Goal: Task Accomplishment & Management: Manage account settings

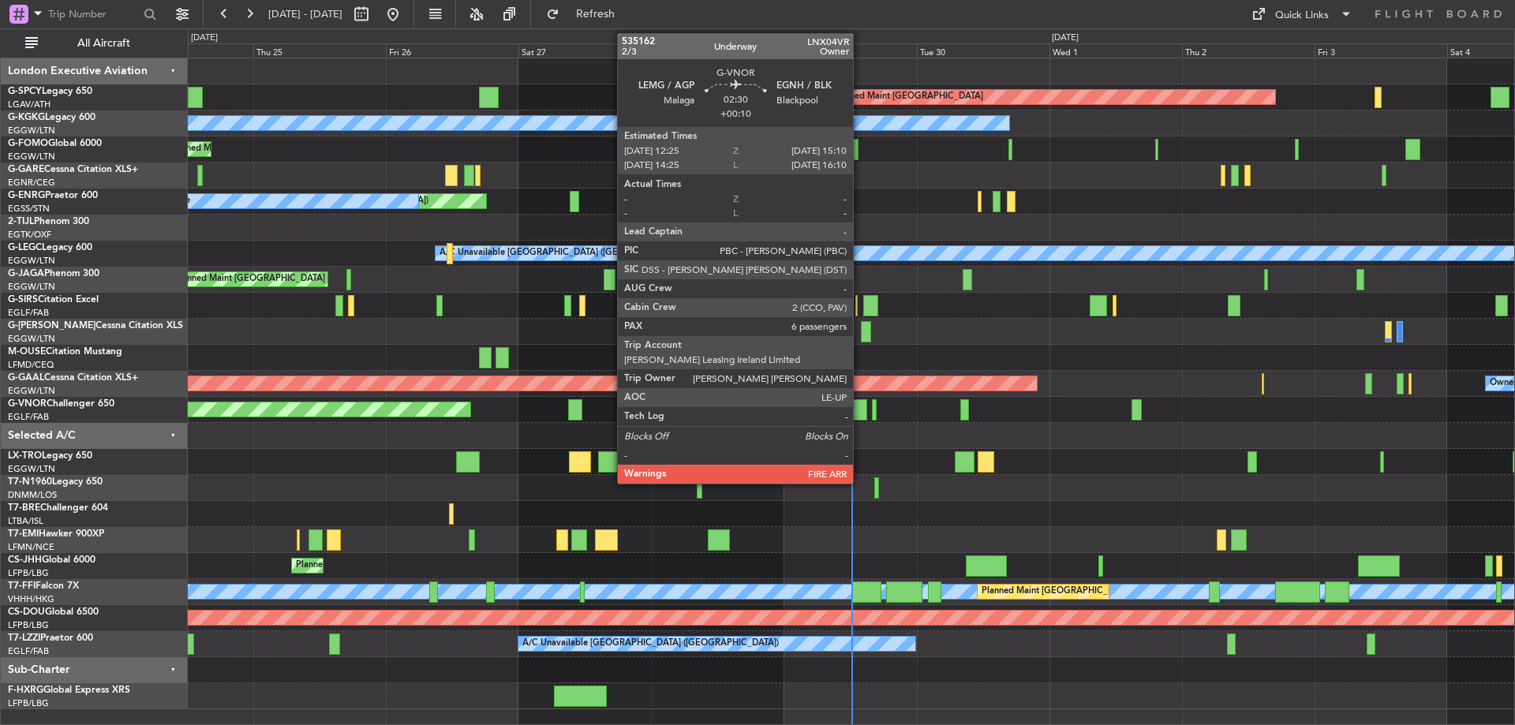
click at [860, 407] on div at bounding box center [859, 409] width 16 height 21
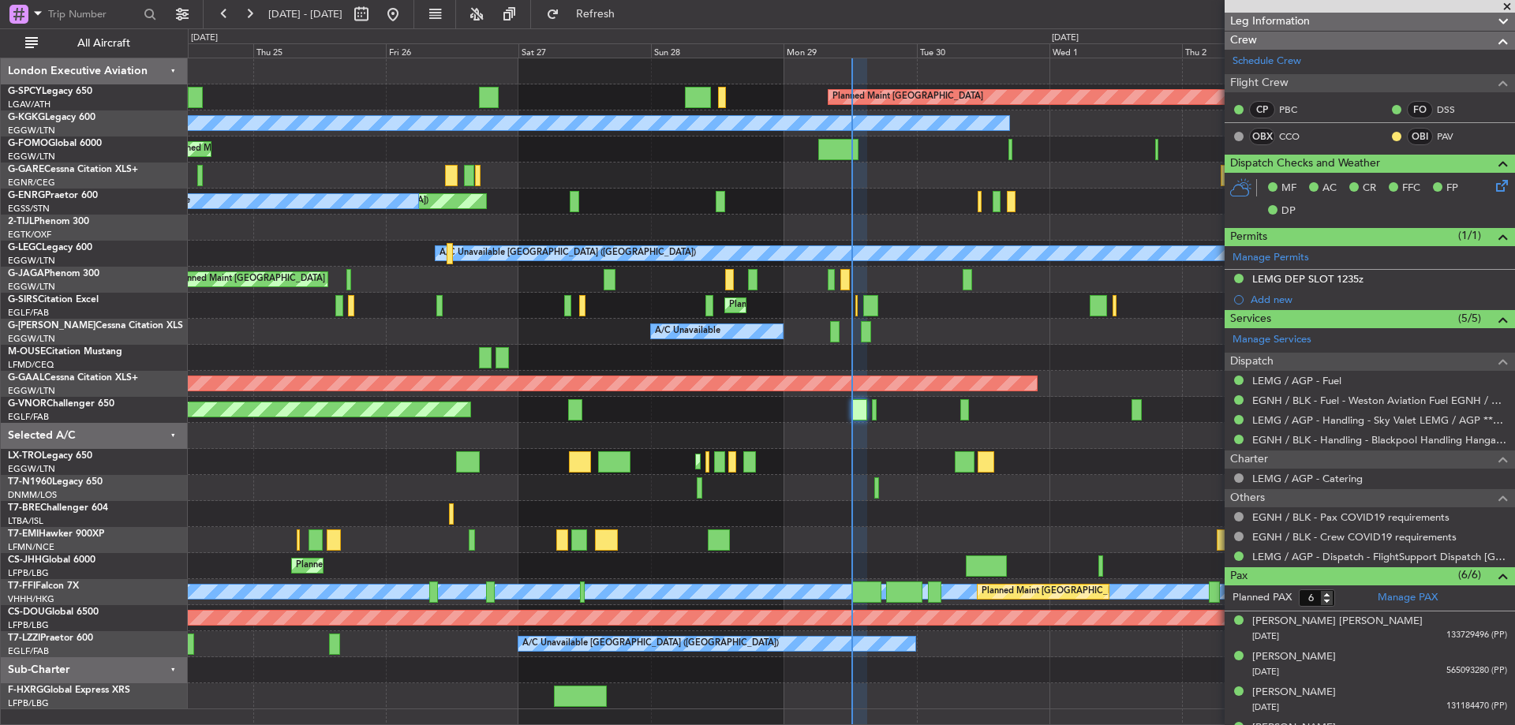
scroll to position [121, 0]
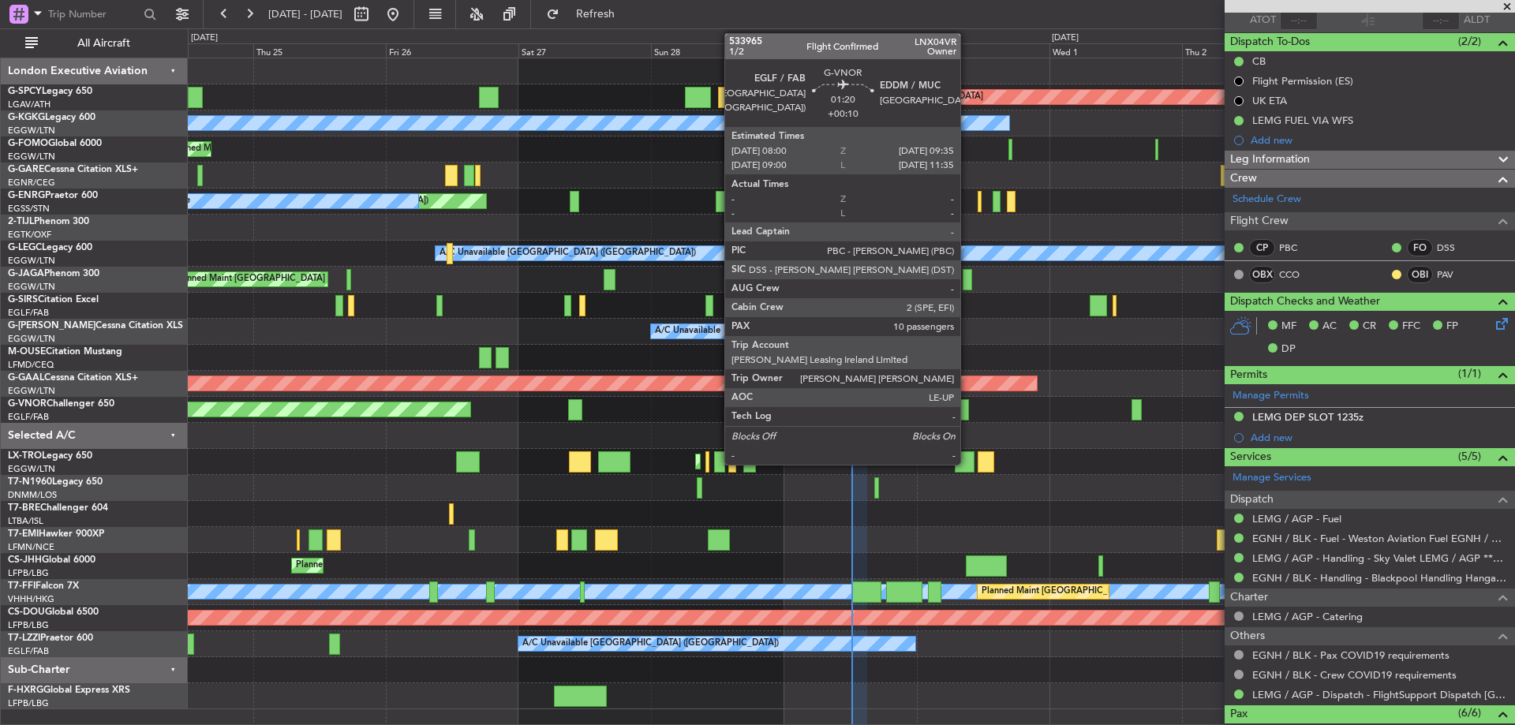
click at [967, 409] on div at bounding box center [964, 409] width 9 height 21
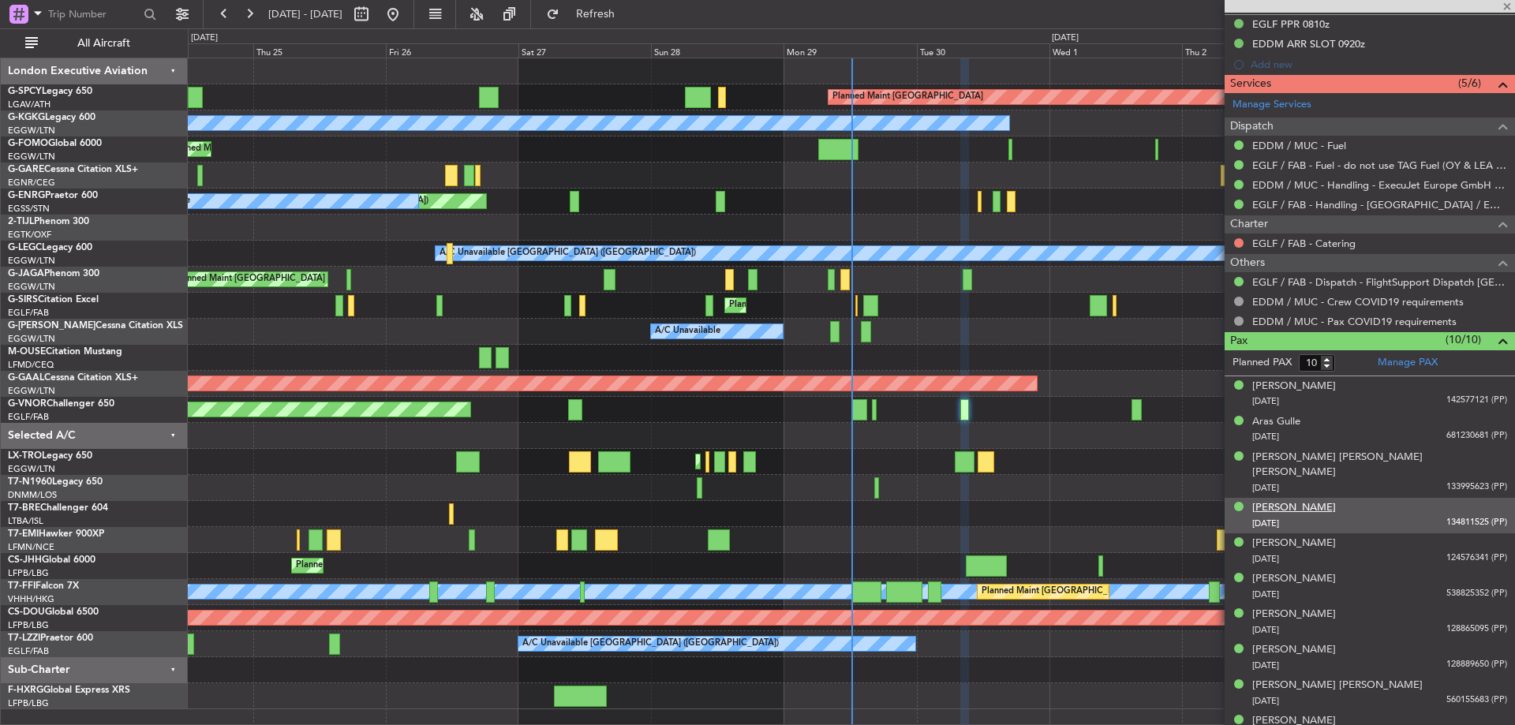
scroll to position [500, 0]
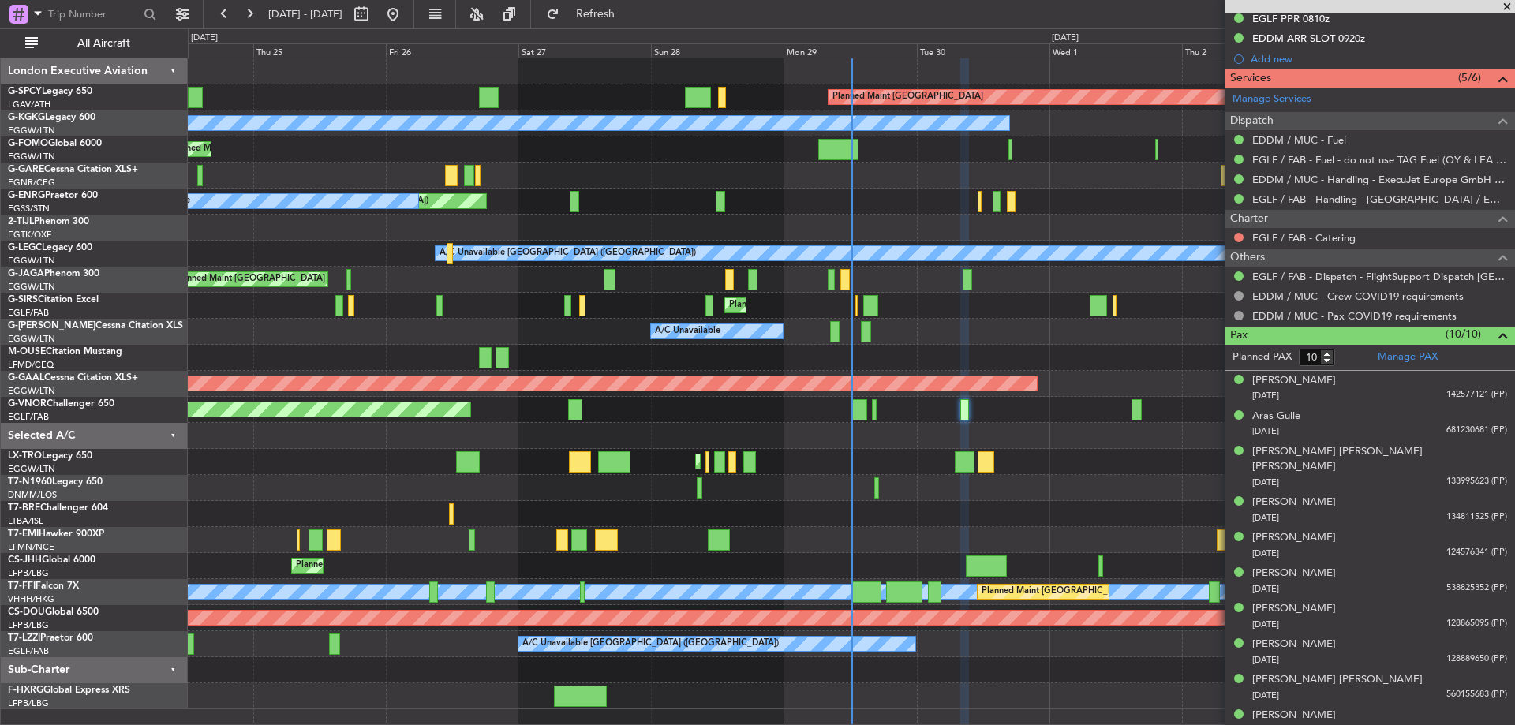
click at [1509, 6] on span at bounding box center [1507, 7] width 16 height 14
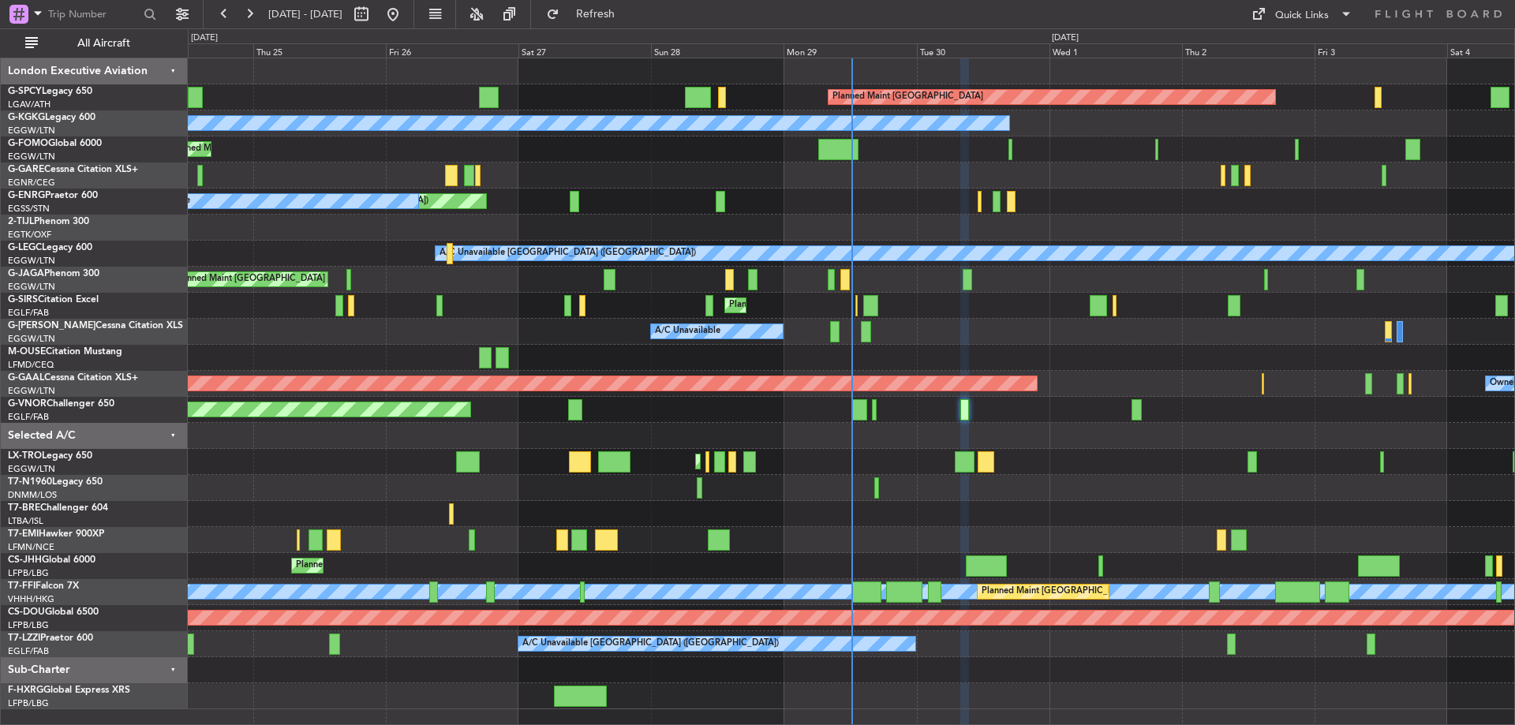
type input "0"
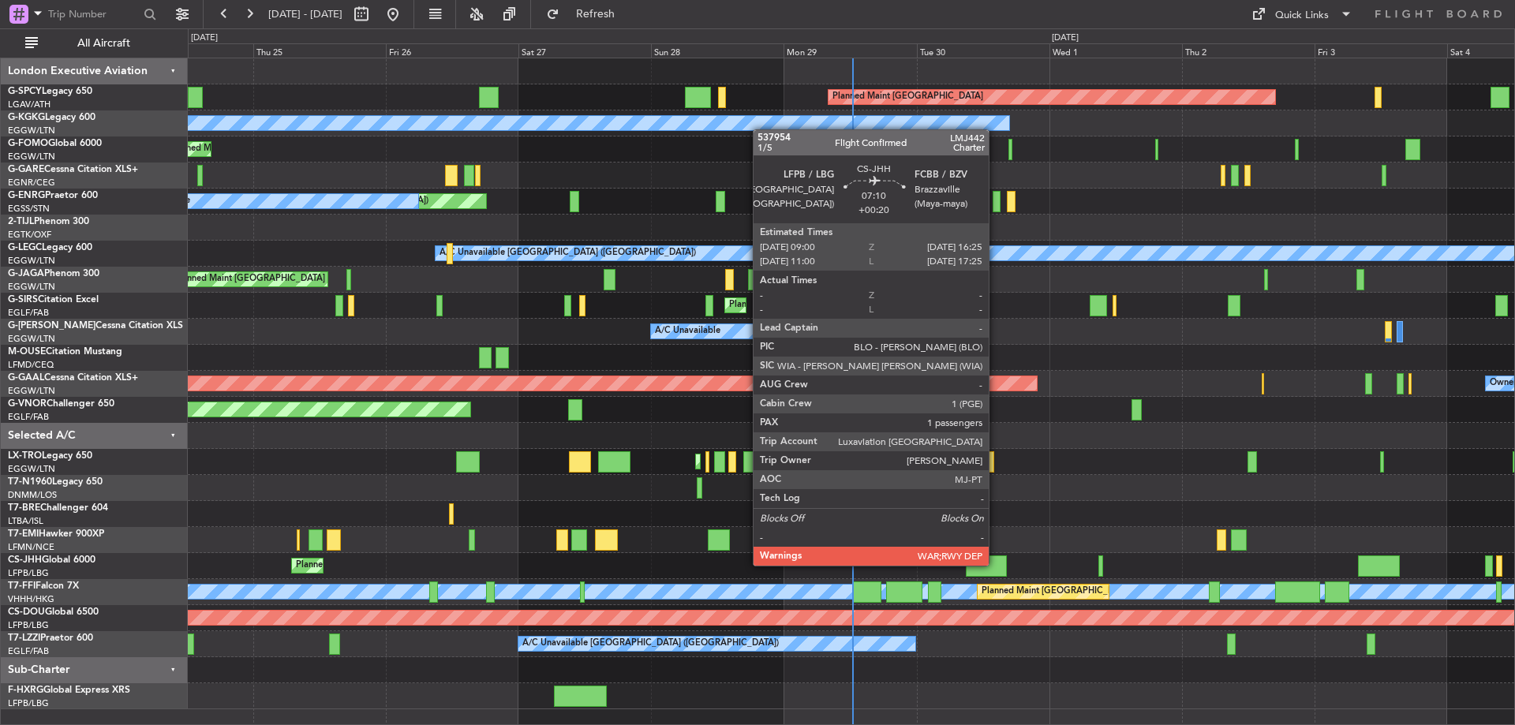
click at [996, 564] on div at bounding box center [986, 565] width 41 height 21
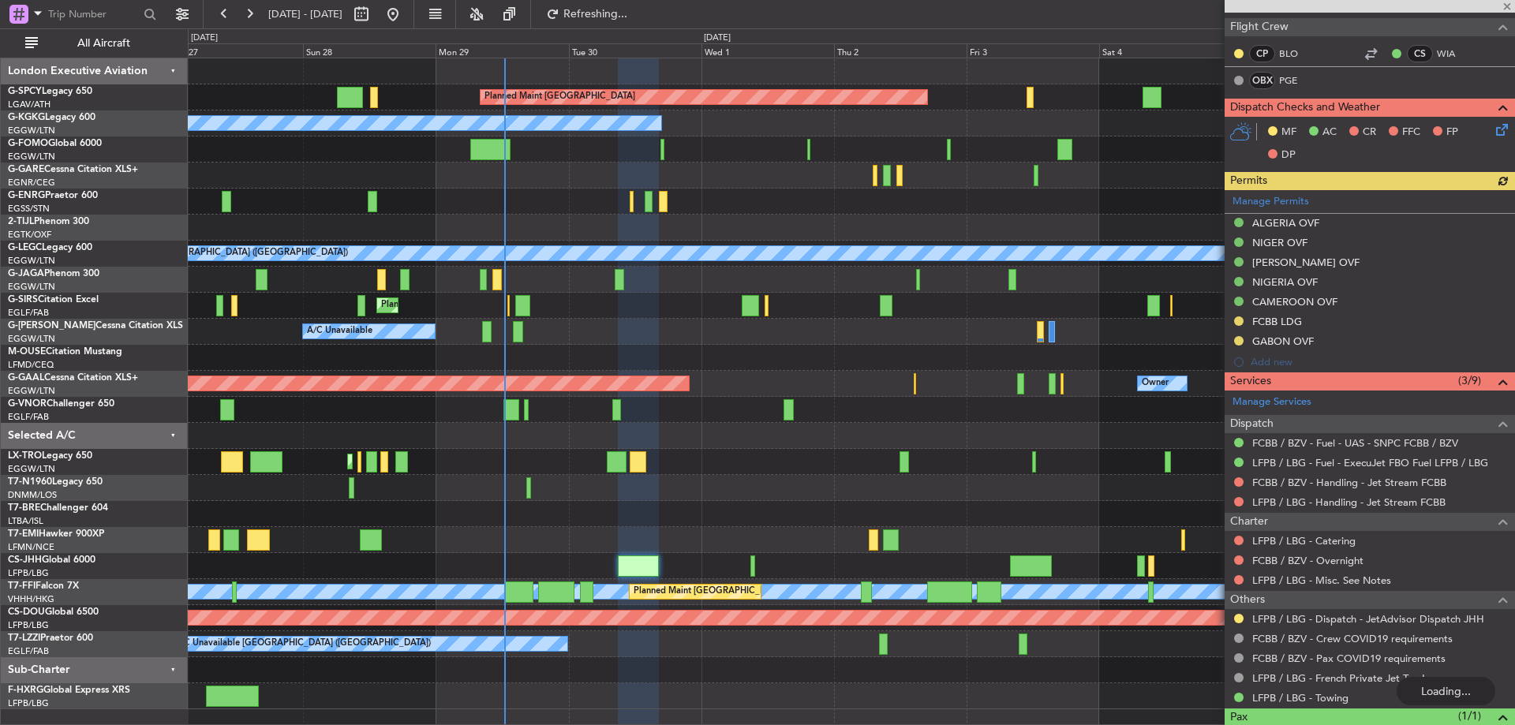
scroll to position [378, 0]
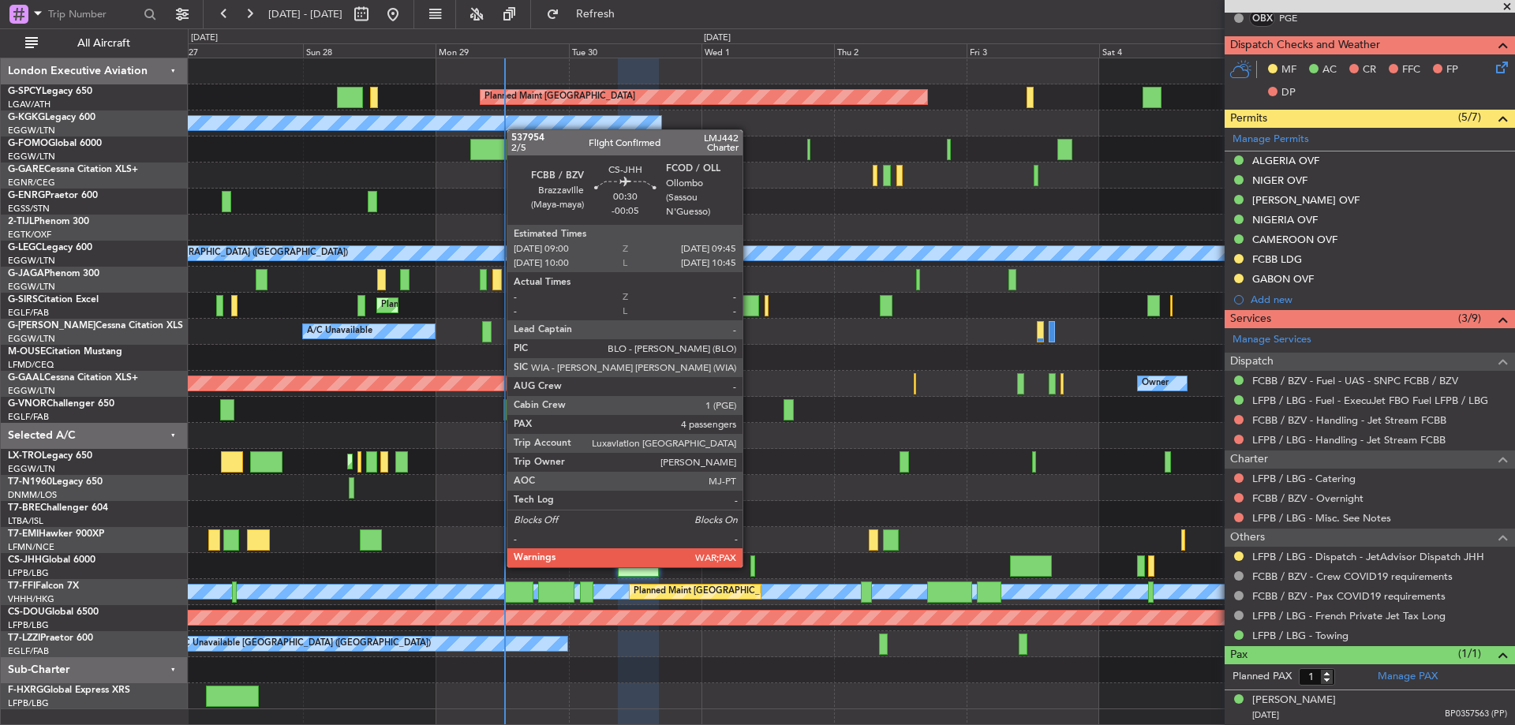
click at [750, 566] on div at bounding box center [752, 565] width 5 height 21
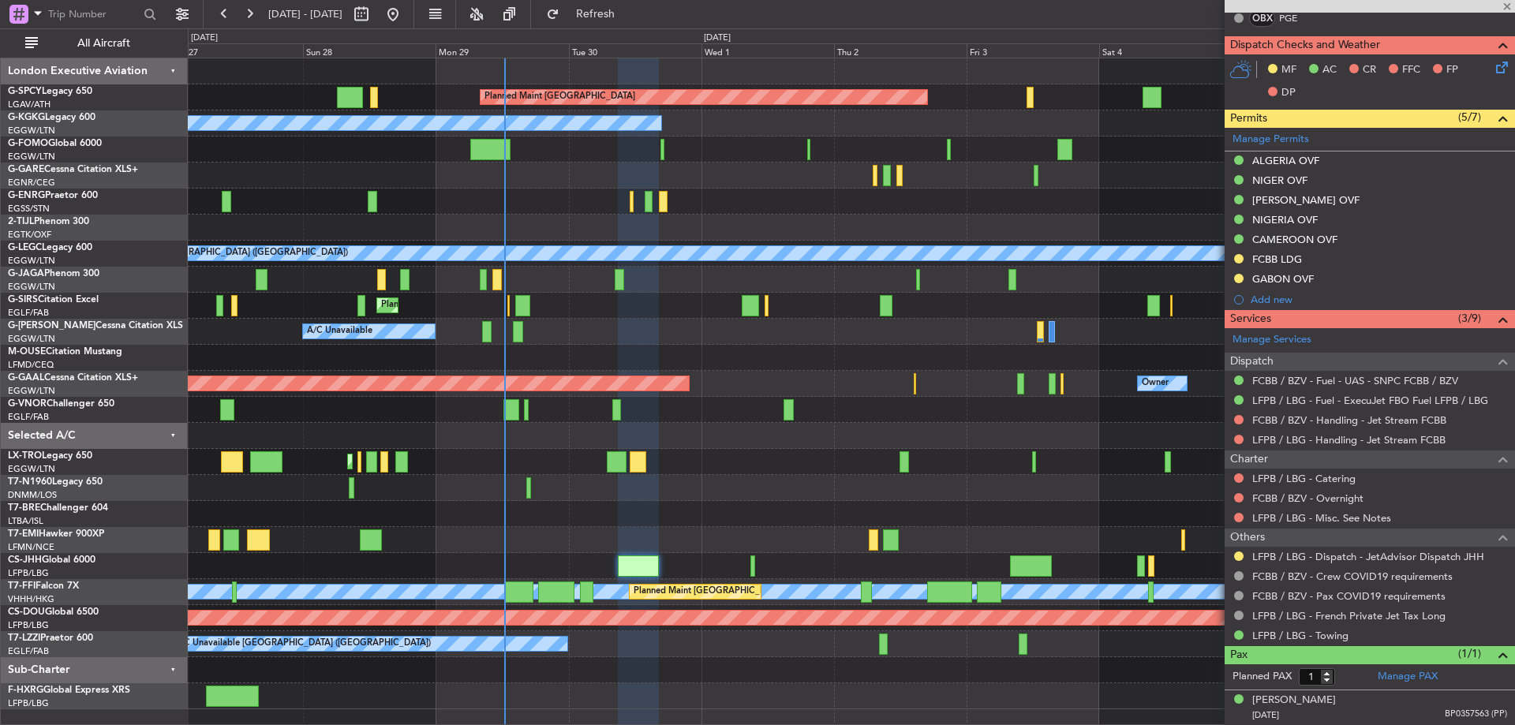
type input "-00:05"
type input "5"
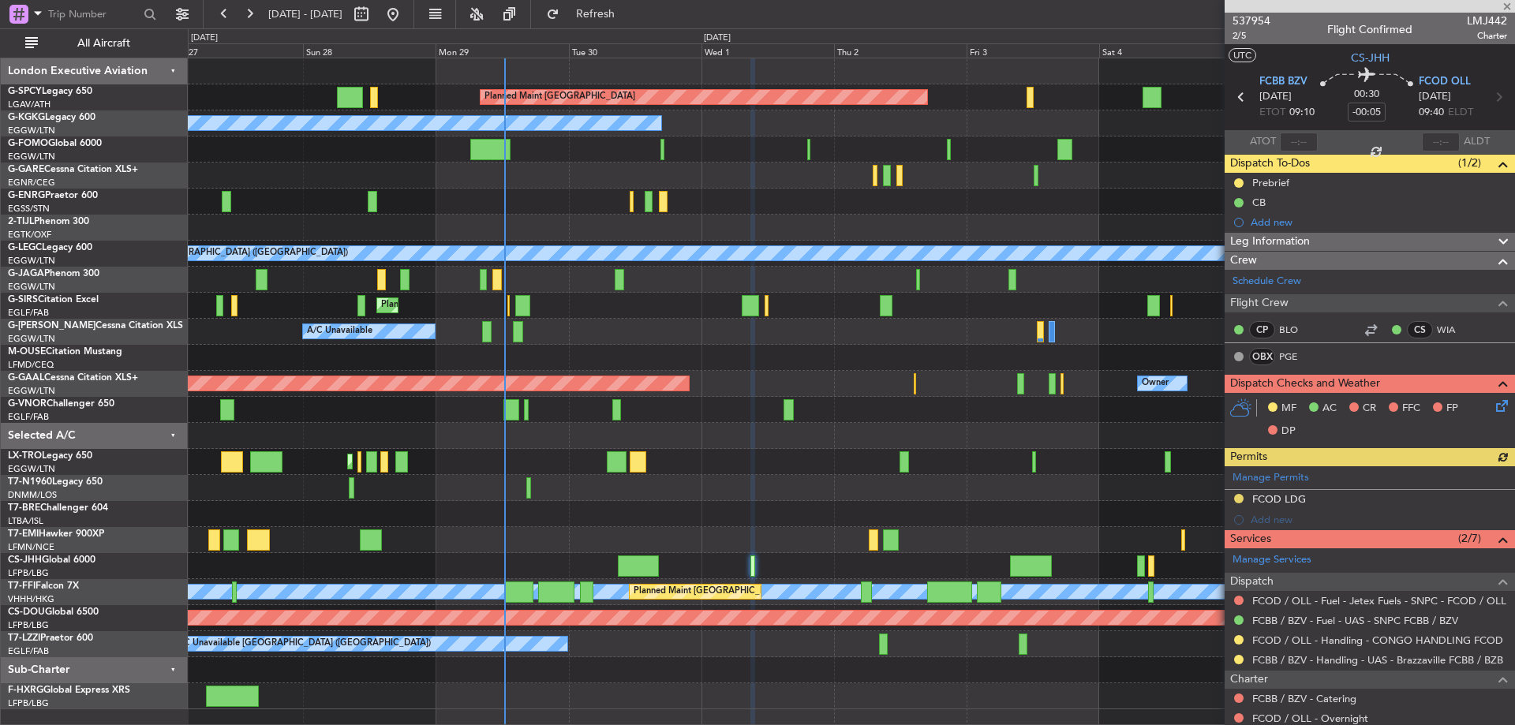
scroll to position [237, 0]
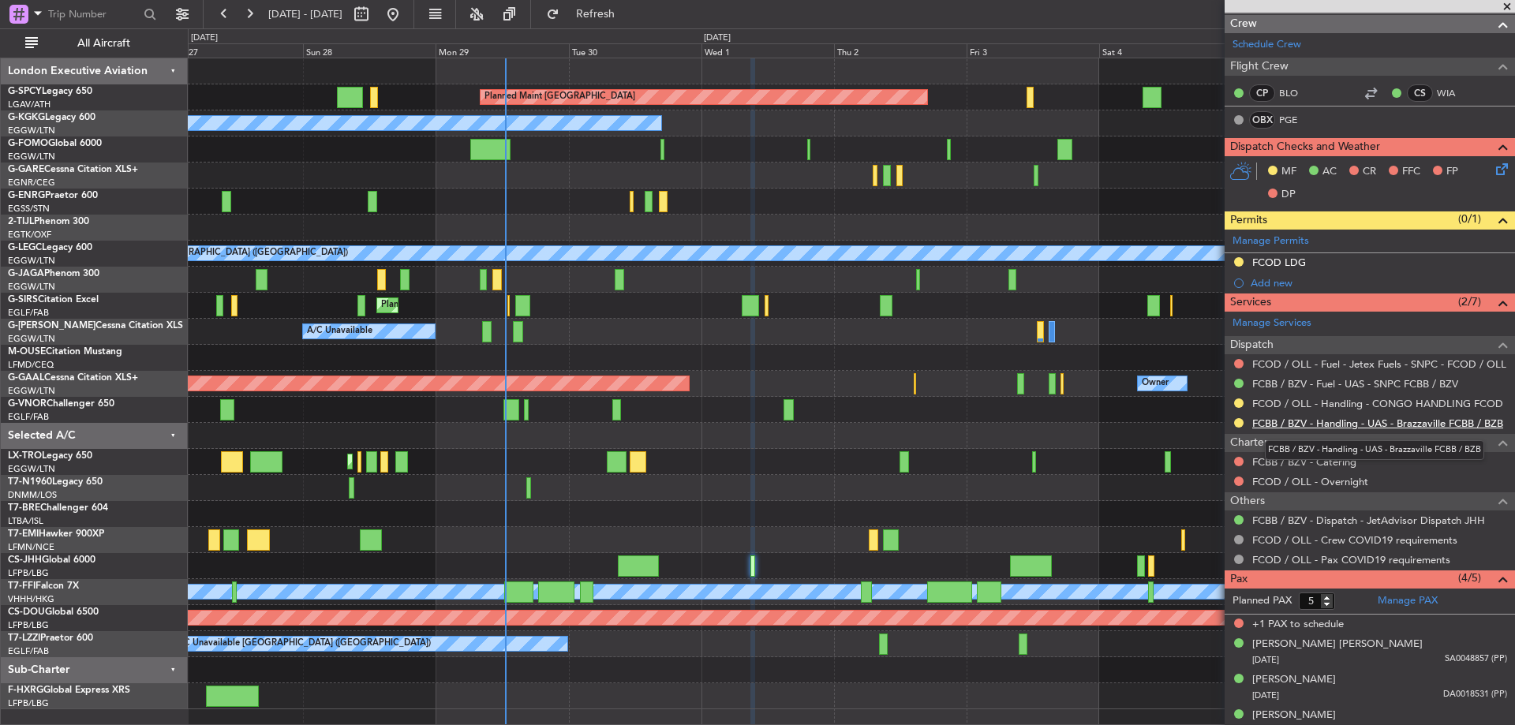
click at [1341, 428] on link "FCBB / BZV - Handling - UAS - Brazzaville FCBB / BZB" at bounding box center [1377, 423] width 251 height 13
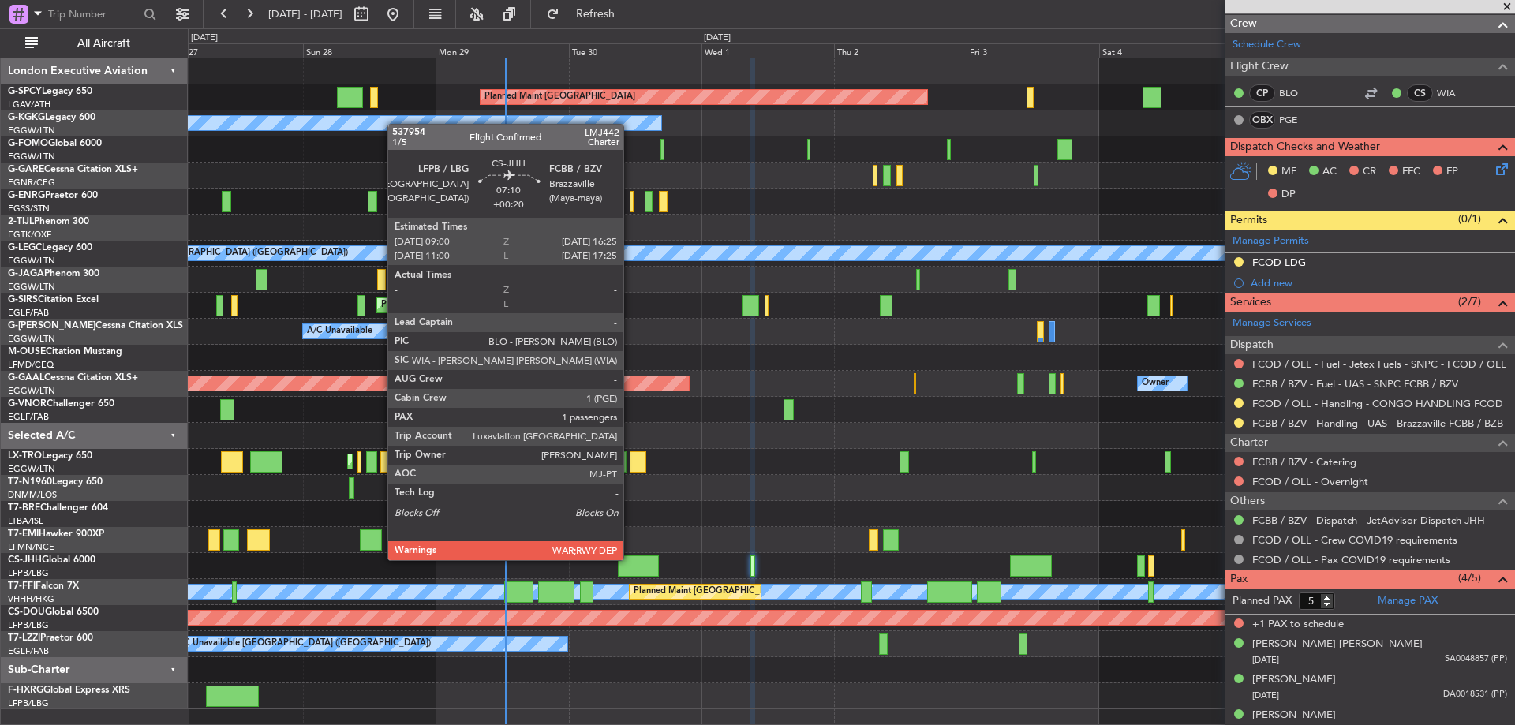
click at [630, 559] on div at bounding box center [638, 565] width 41 height 21
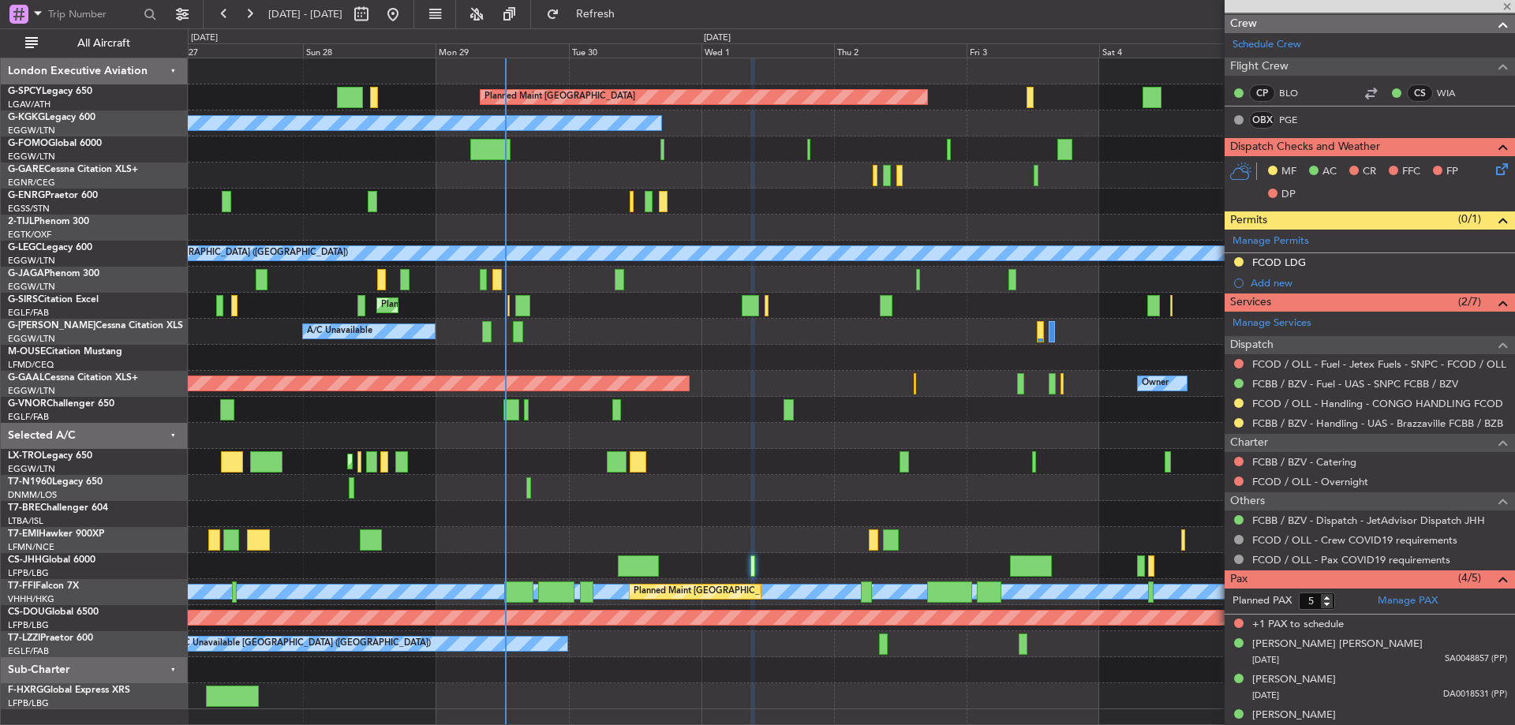
type input "+00:20"
type input "1"
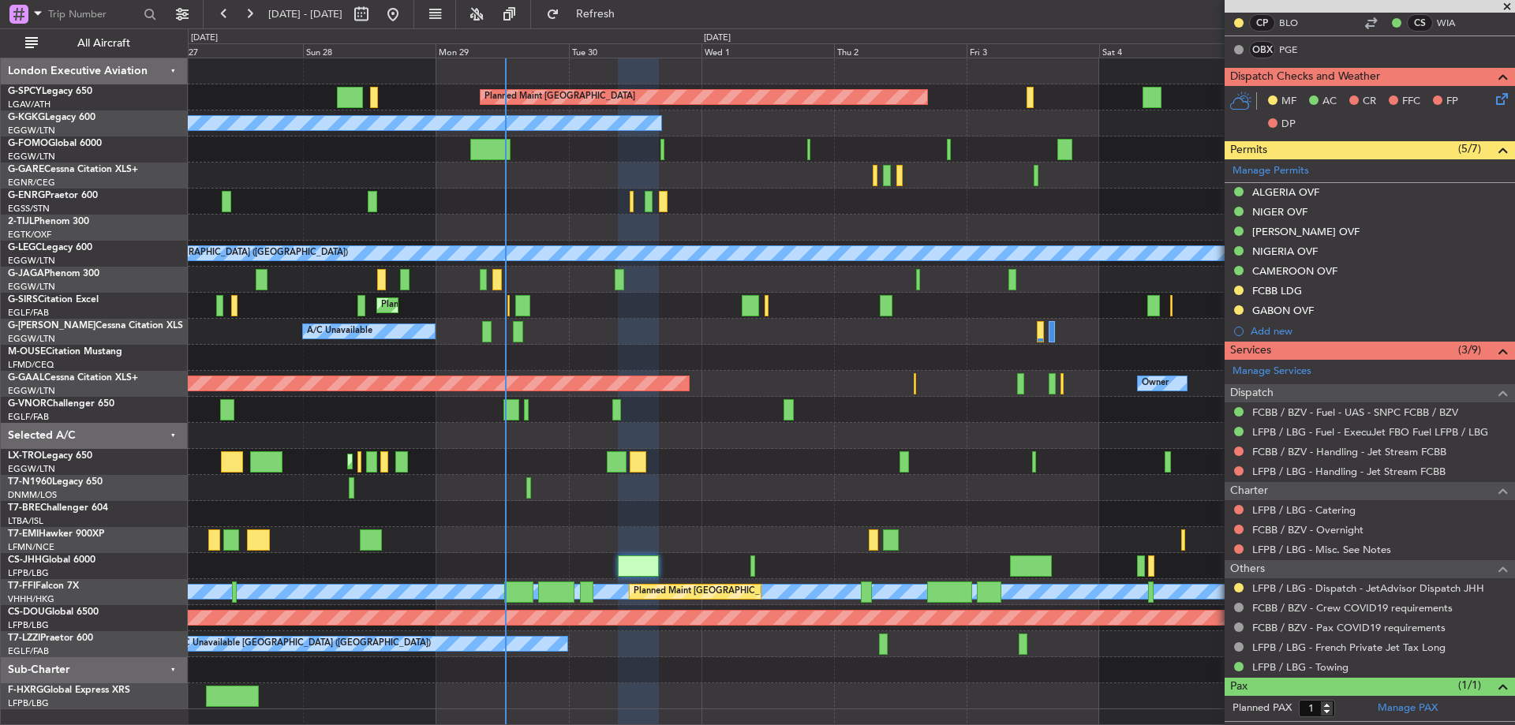
scroll to position [378, 0]
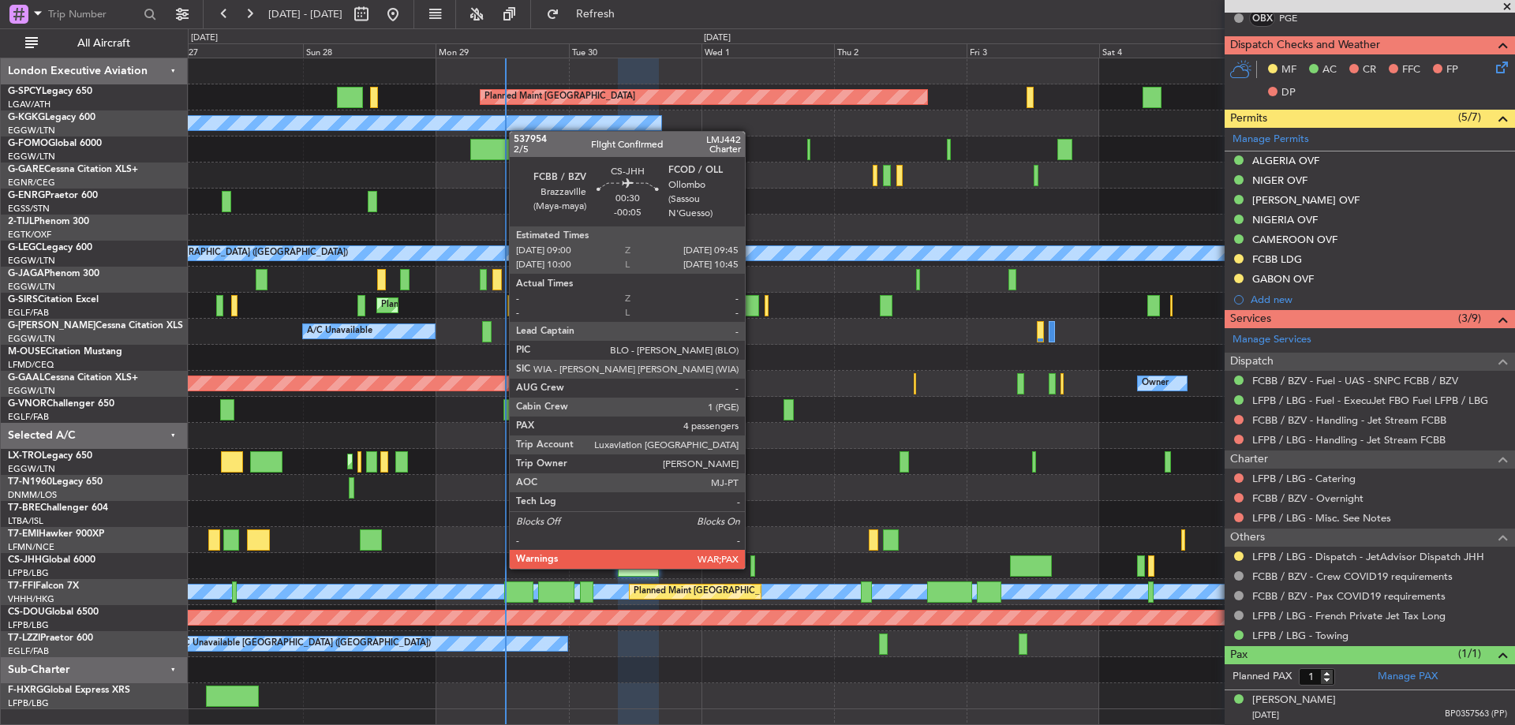
click at [752, 567] on div at bounding box center [752, 565] width 5 height 21
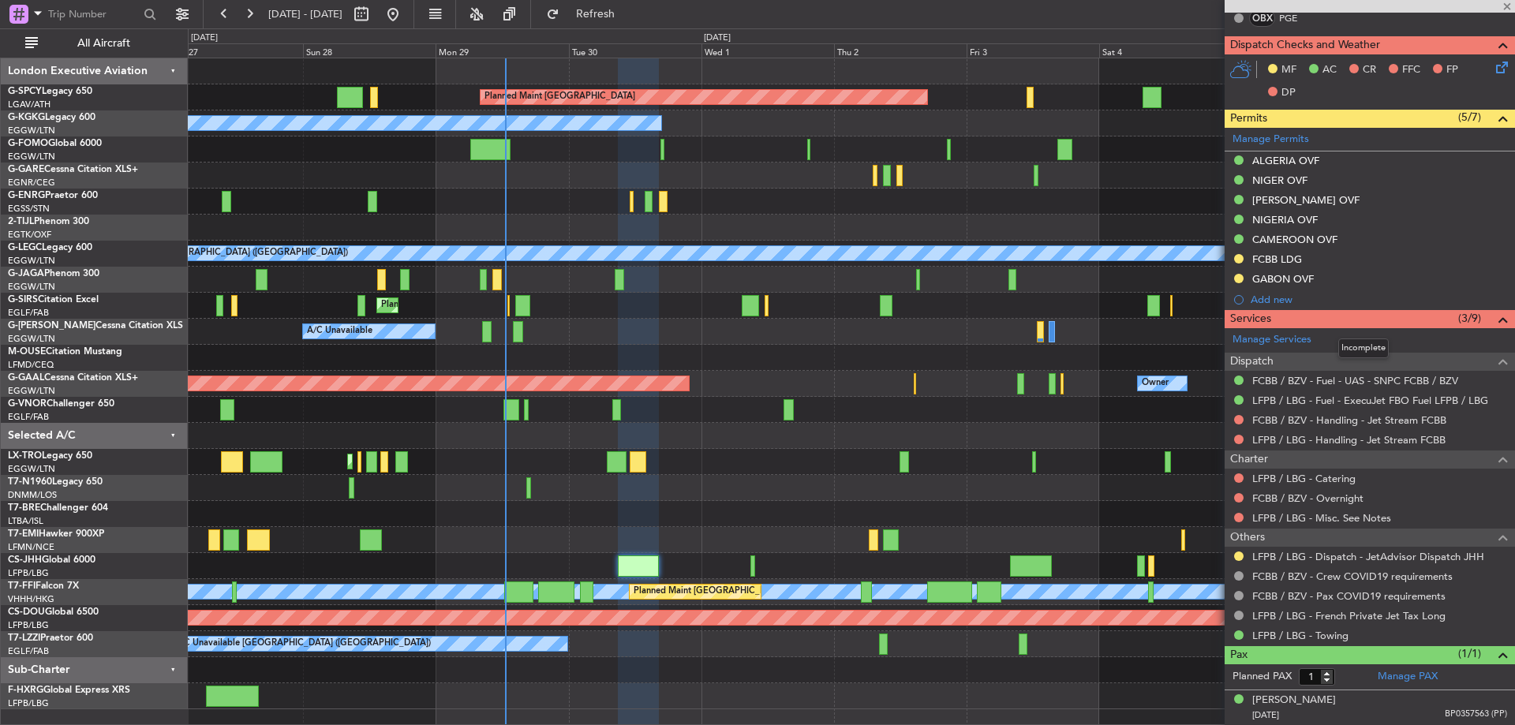
type input "-00:05"
type input "5"
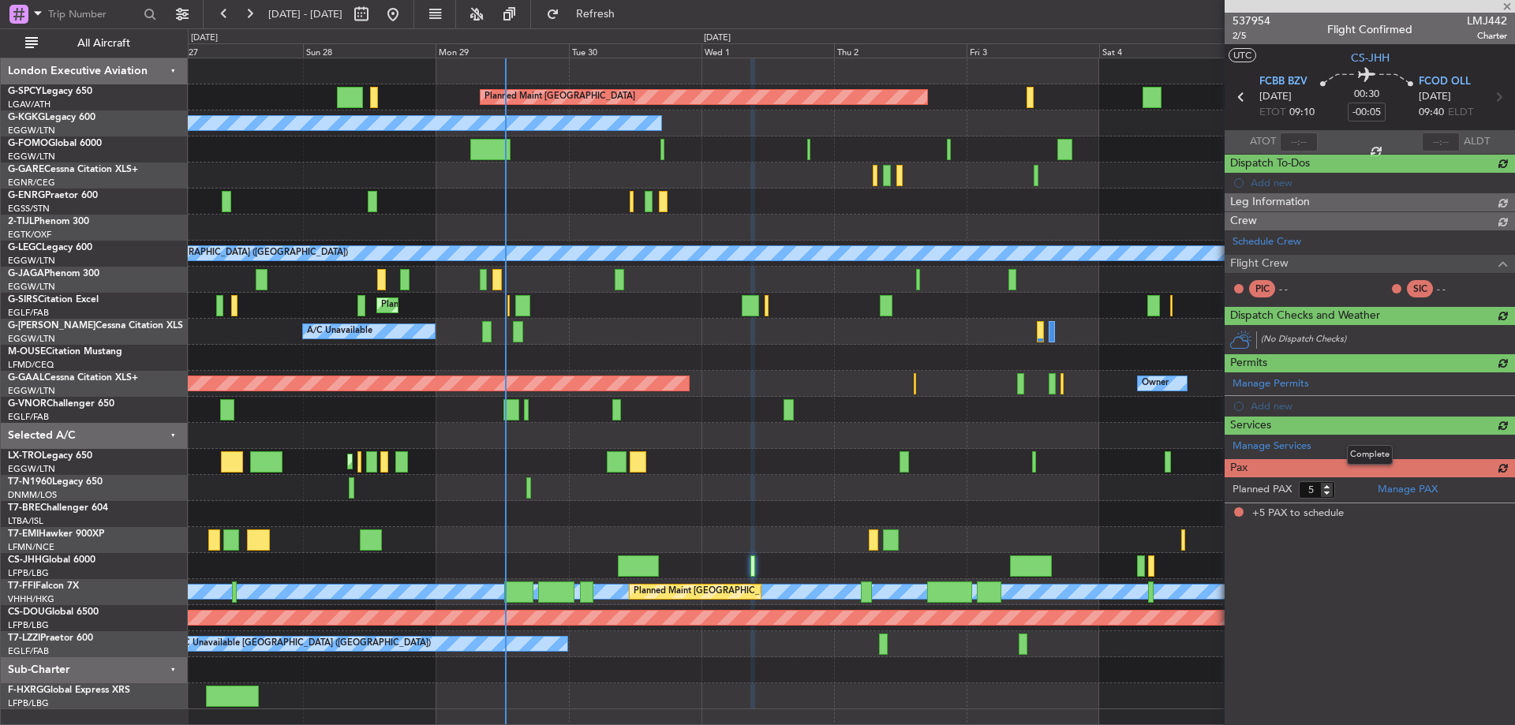
scroll to position [0, 0]
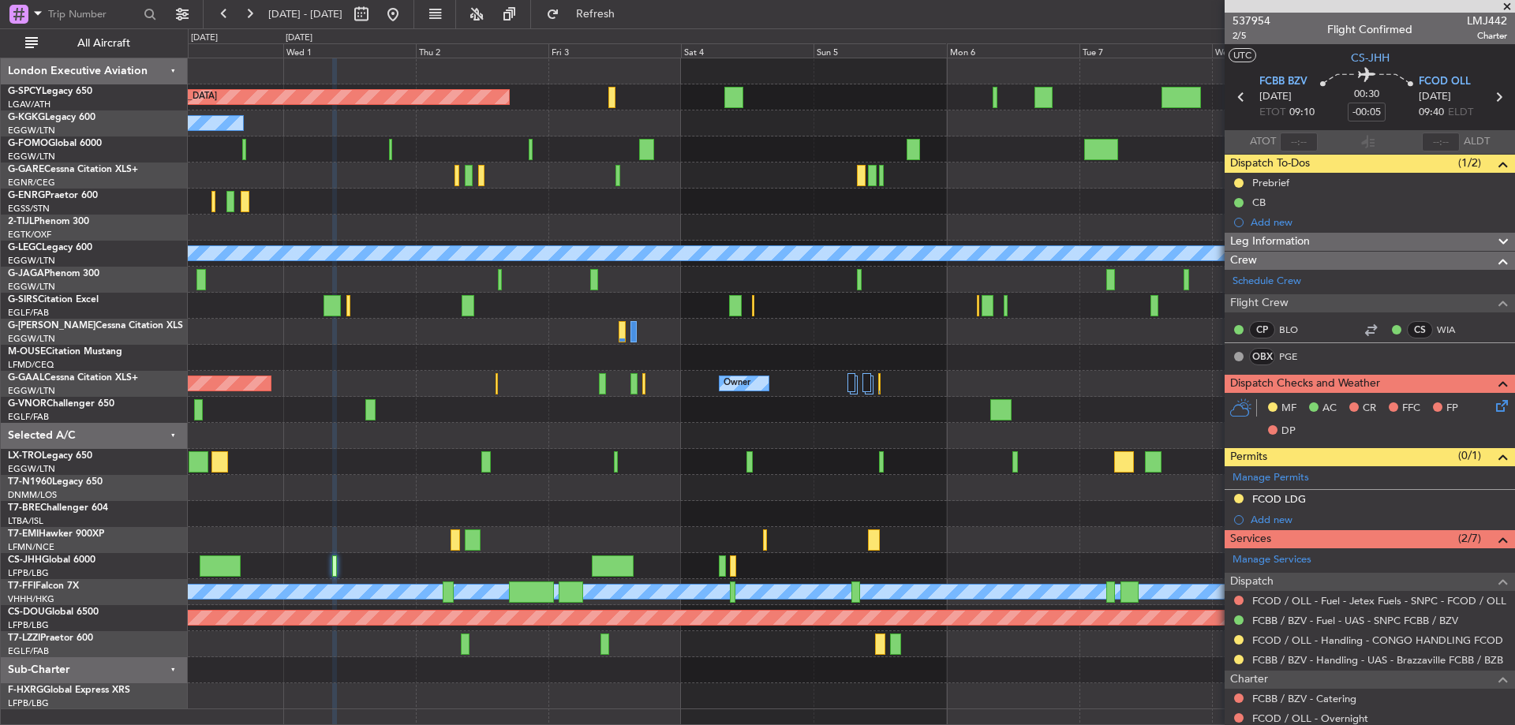
click at [424, 371] on div "Planned Maint Bremen A/C Unavailable Istanbul (Ataturk) A/C Unavailable London …" at bounding box center [851, 383] width 1326 height 651
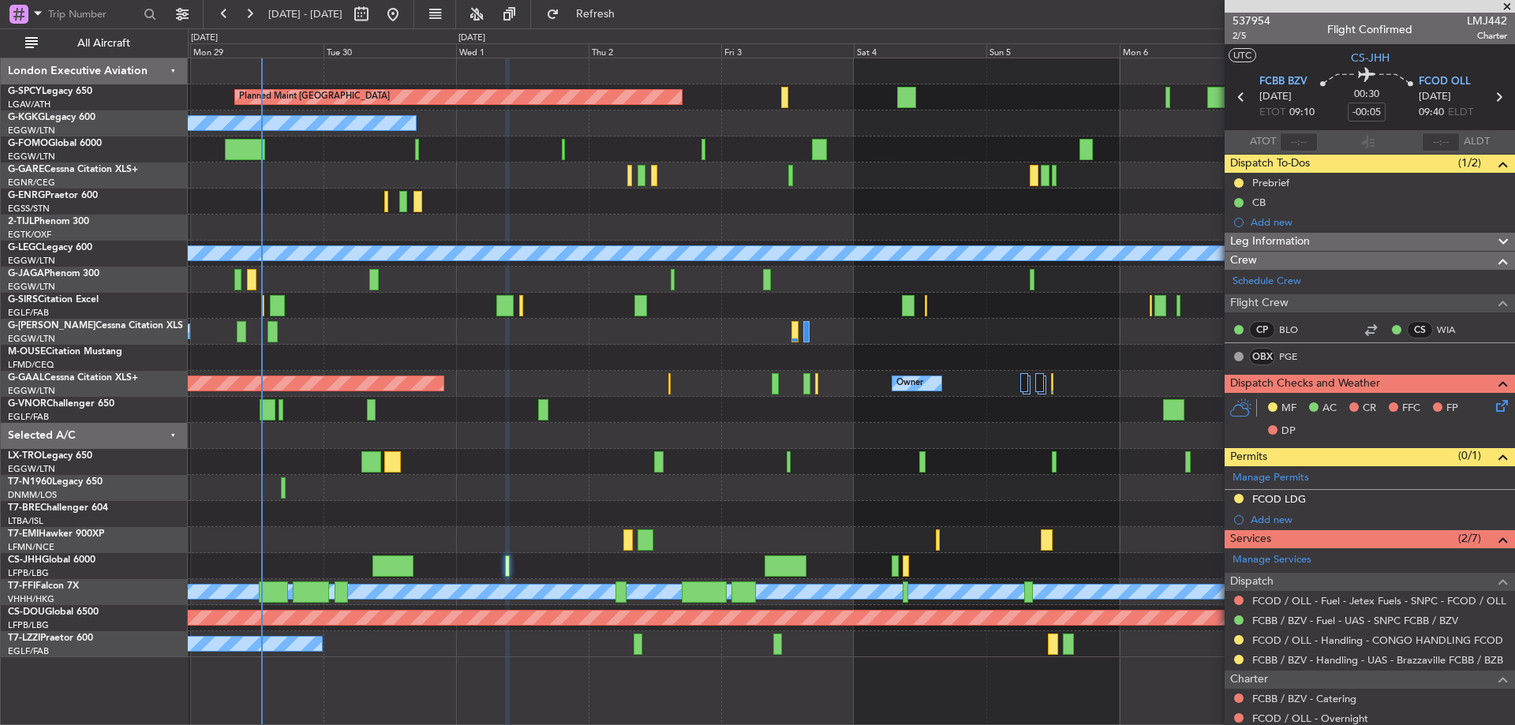
click at [622, 369] on div "Planned Maint Bremen A/C Unavailable Istanbul (Ataturk) Unplanned Maint London …" at bounding box center [851, 357] width 1326 height 599
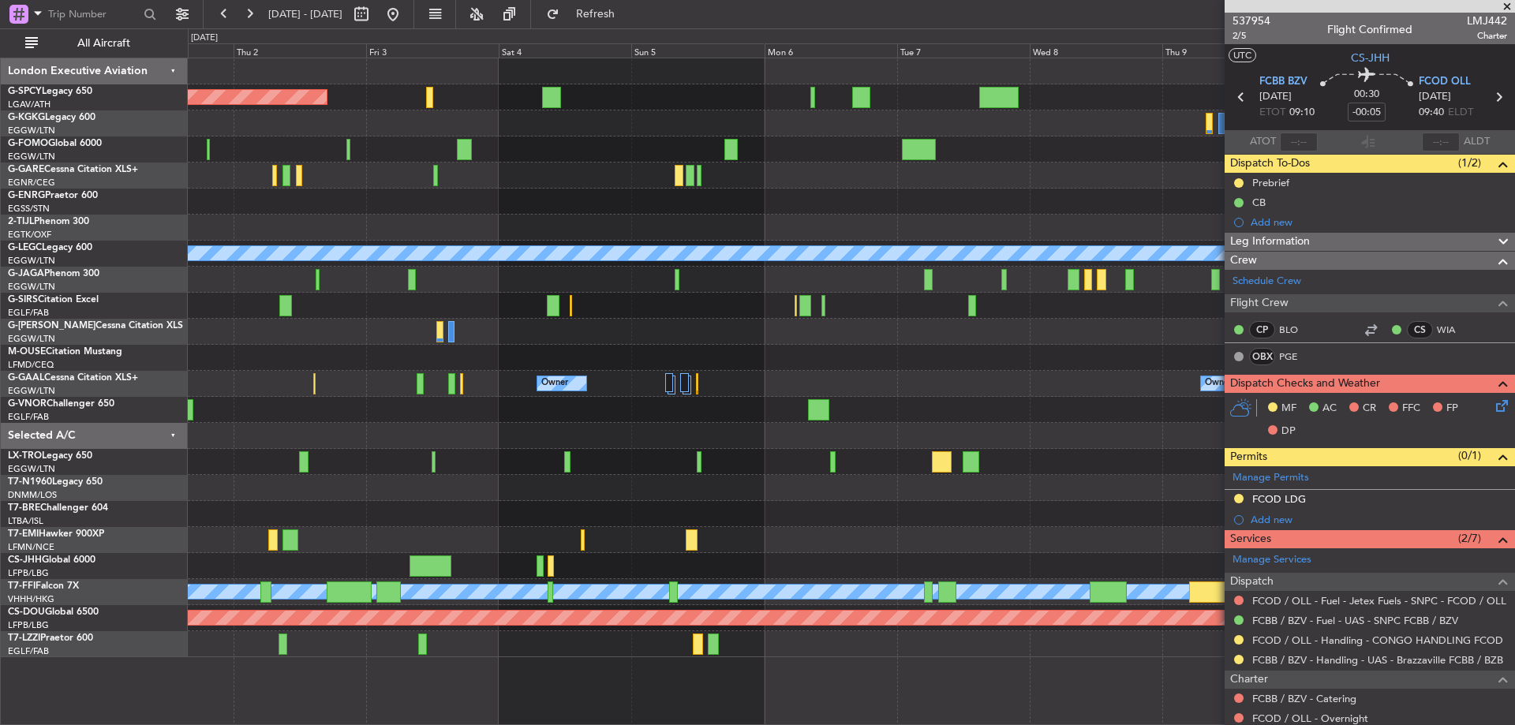
click at [274, 408] on div at bounding box center [851, 410] width 1326 height 26
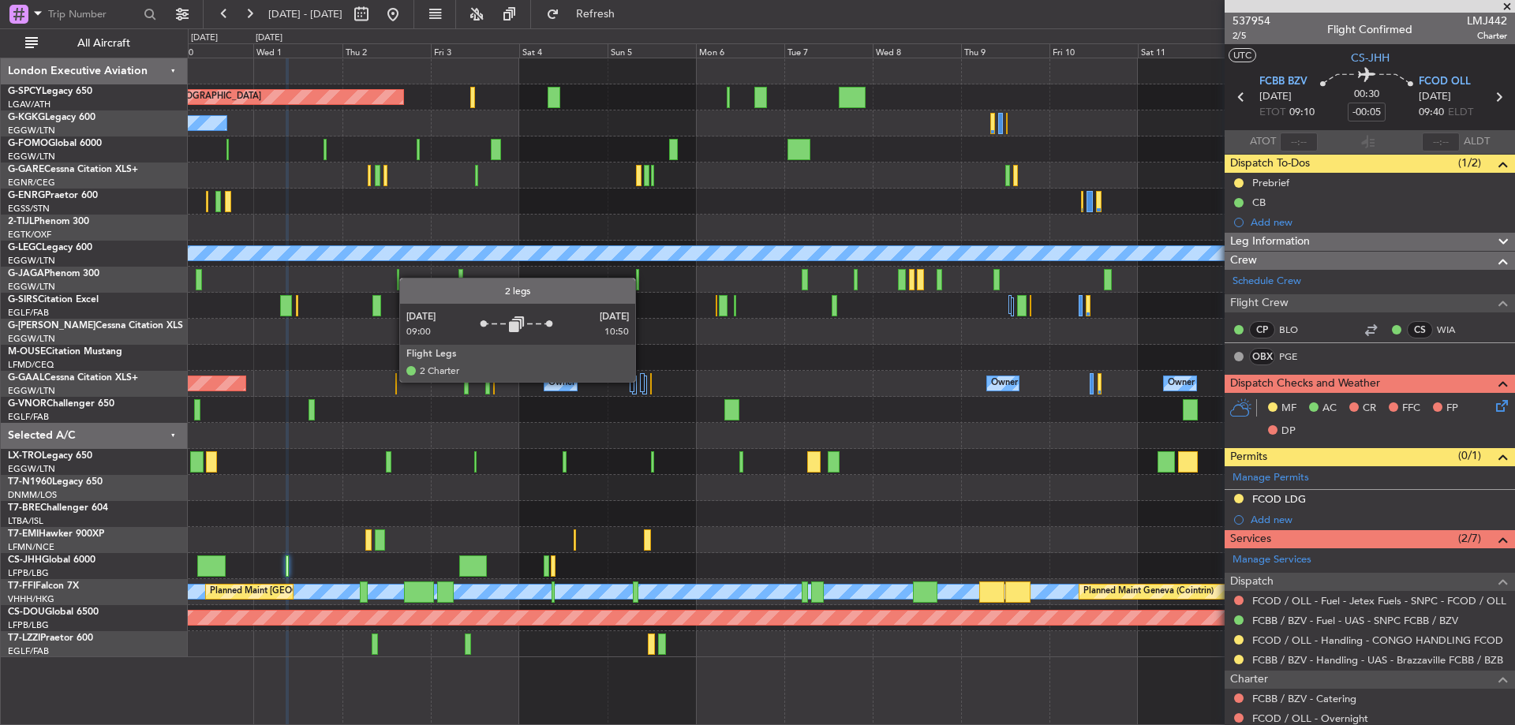
click at [642, 381] on div at bounding box center [642, 382] width 5 height 19
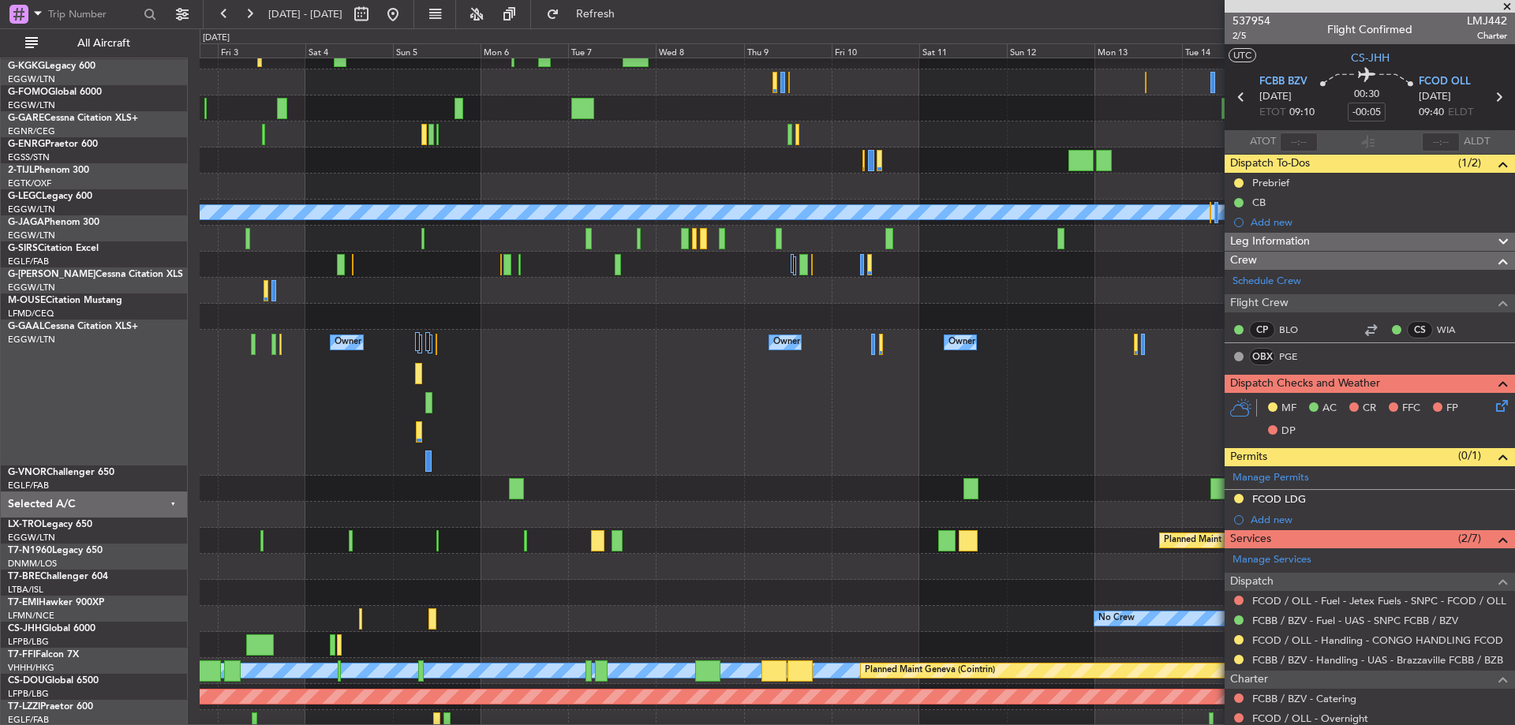
scroll to position [41, 0]
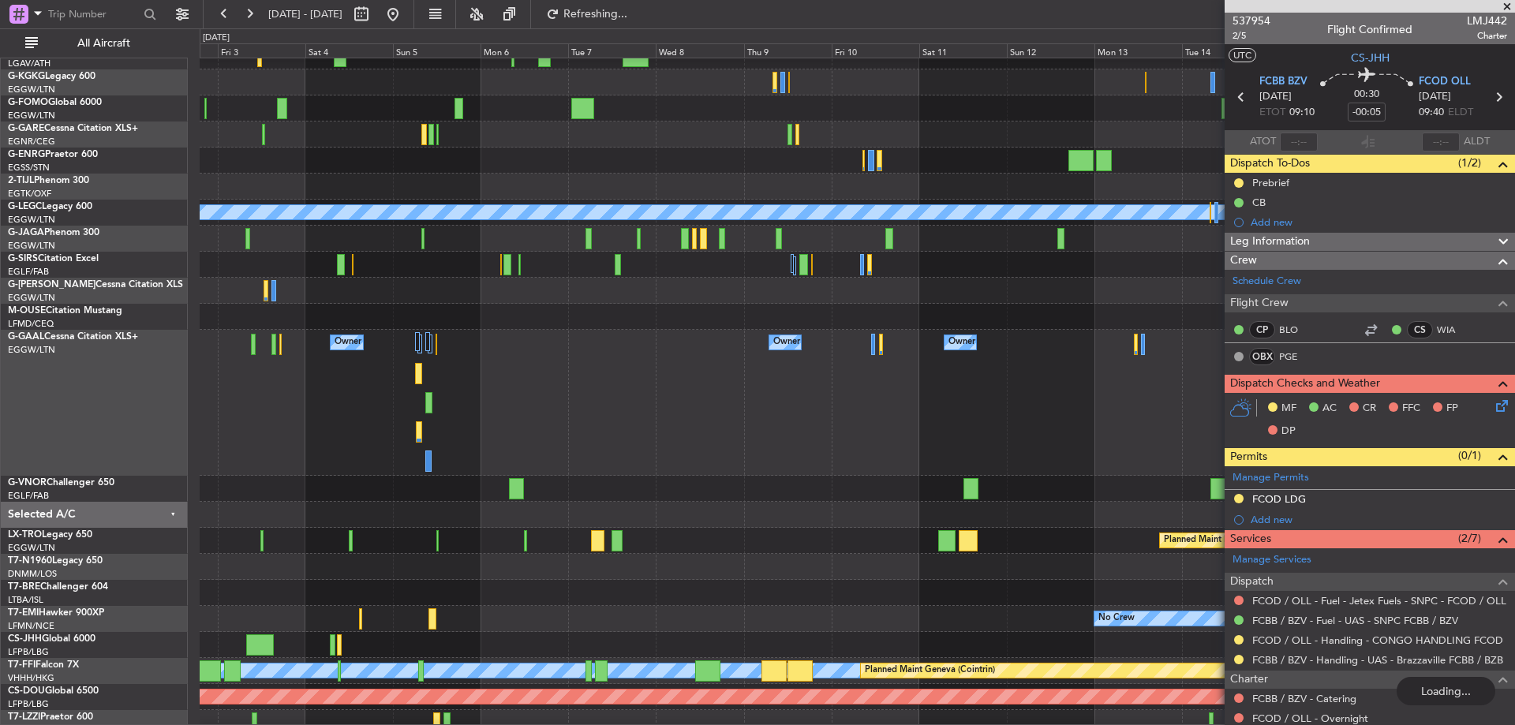
click at [589, 432] on div "Owner Owner Owner Owner Owner No Crew Owner Planned Maint Dusseldorf" at bounding box center [857, 403] width 1314 height 146
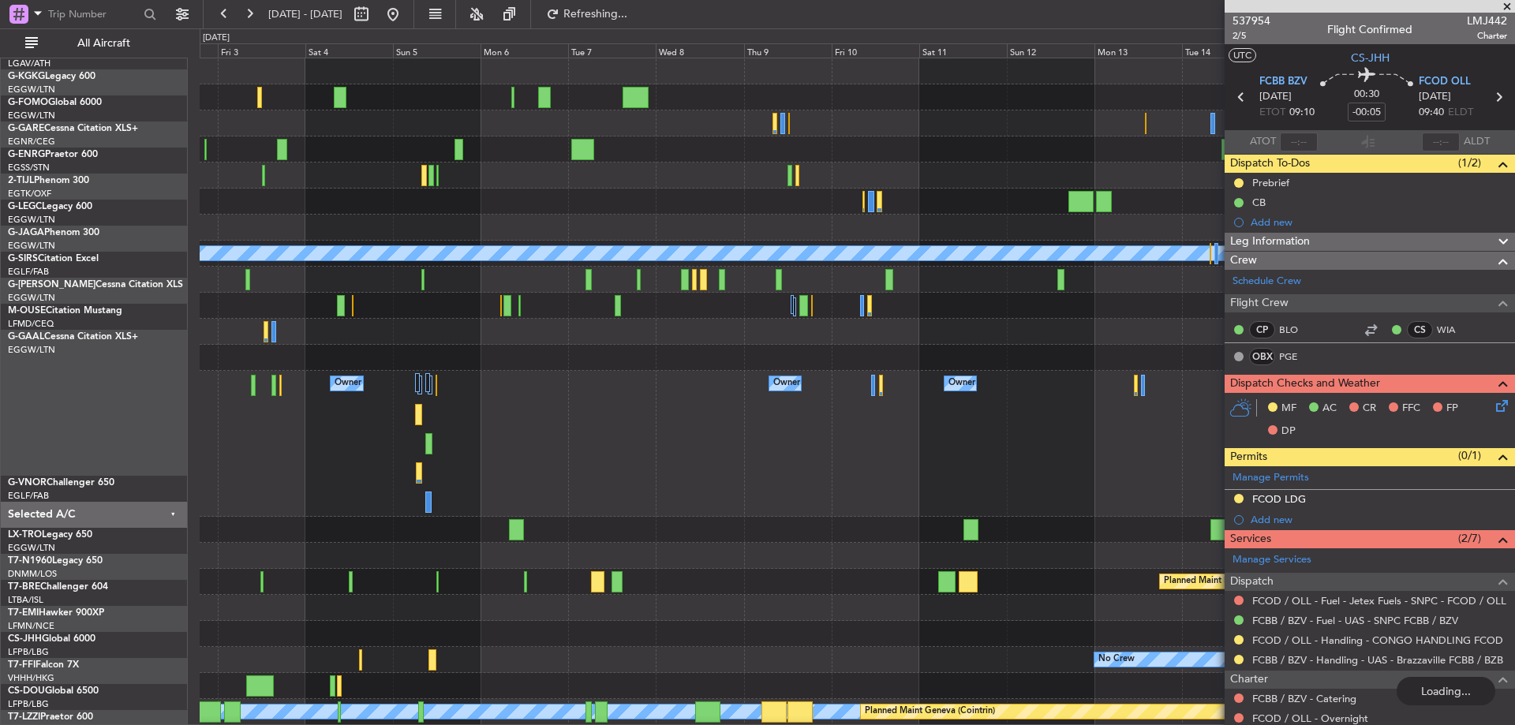
scroll to position [0, 0]
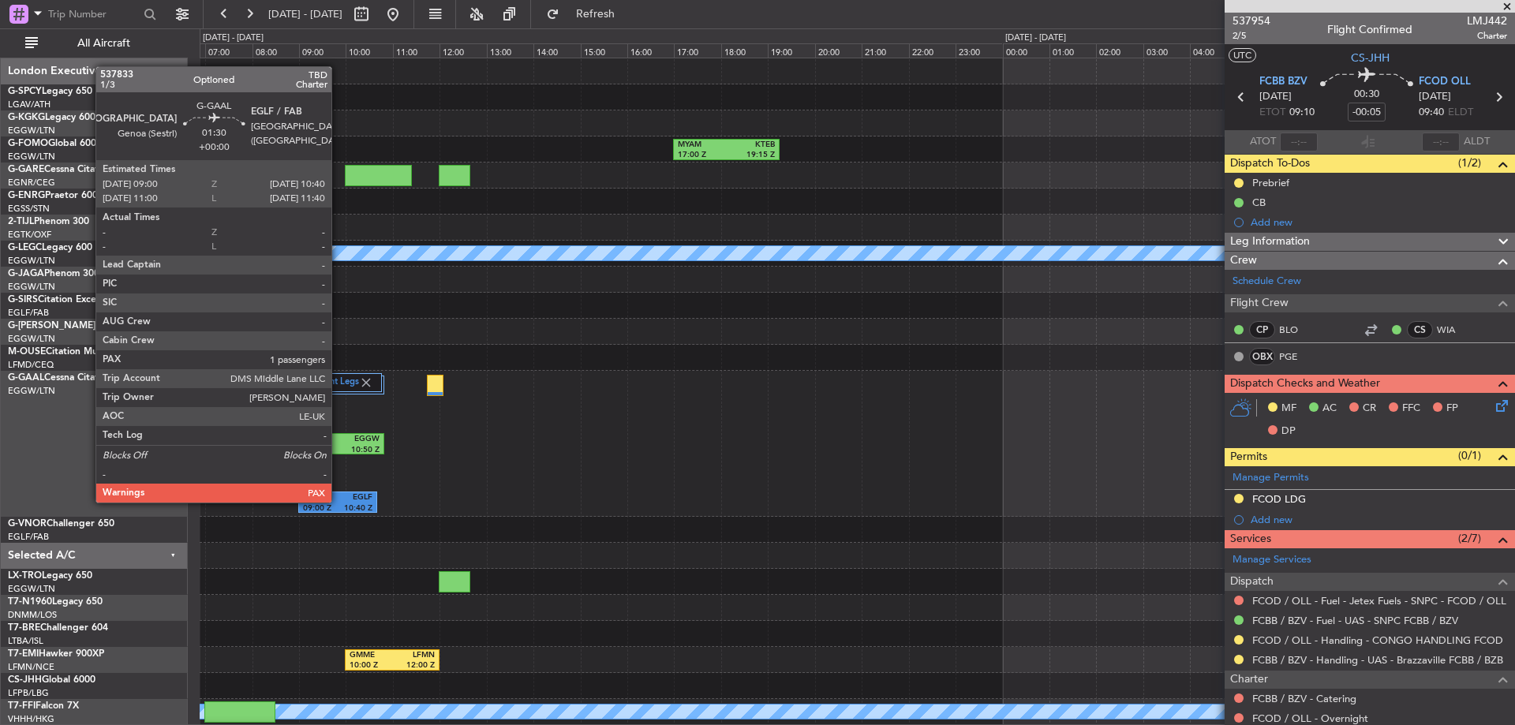
click at [338, 501] on div "EGLF" at bounding box center [355, 497] width 35 height 11
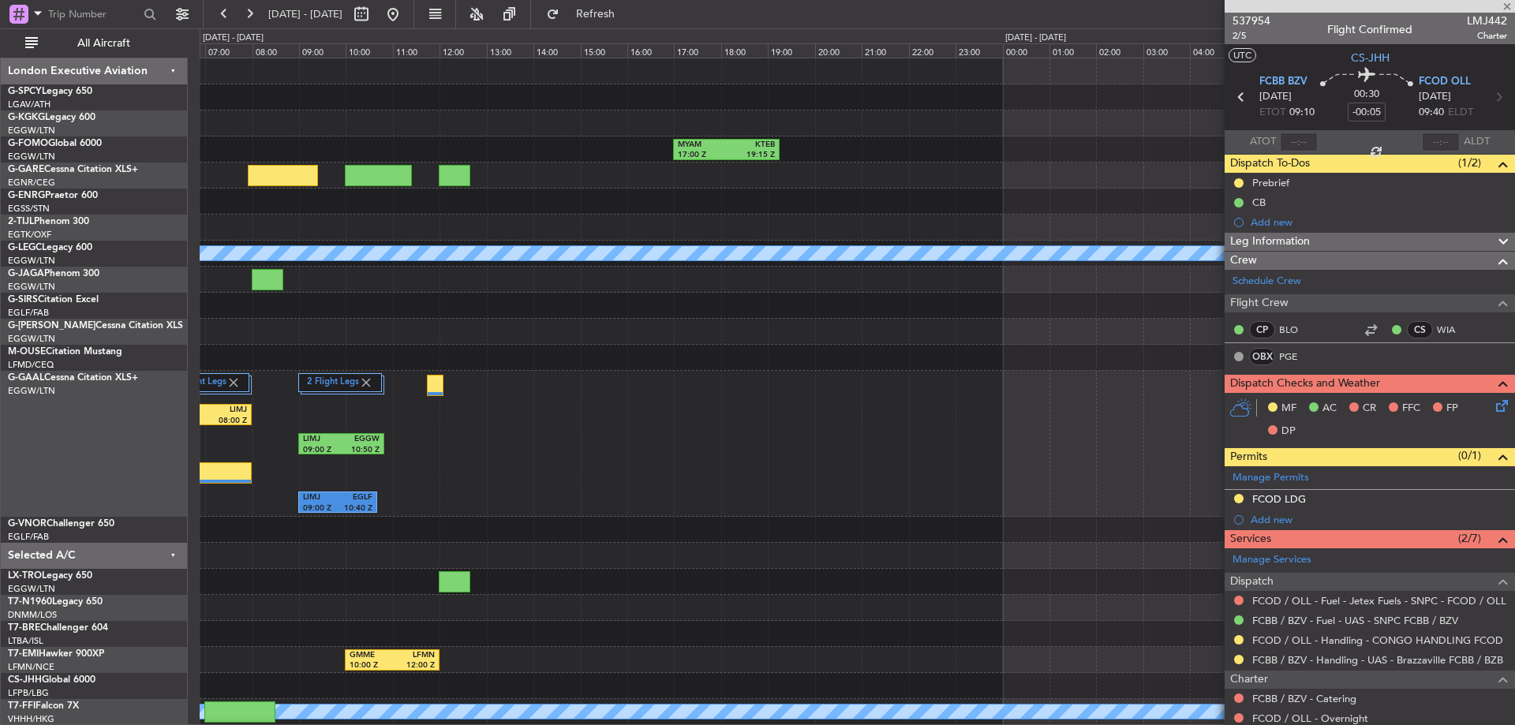
type input "1"
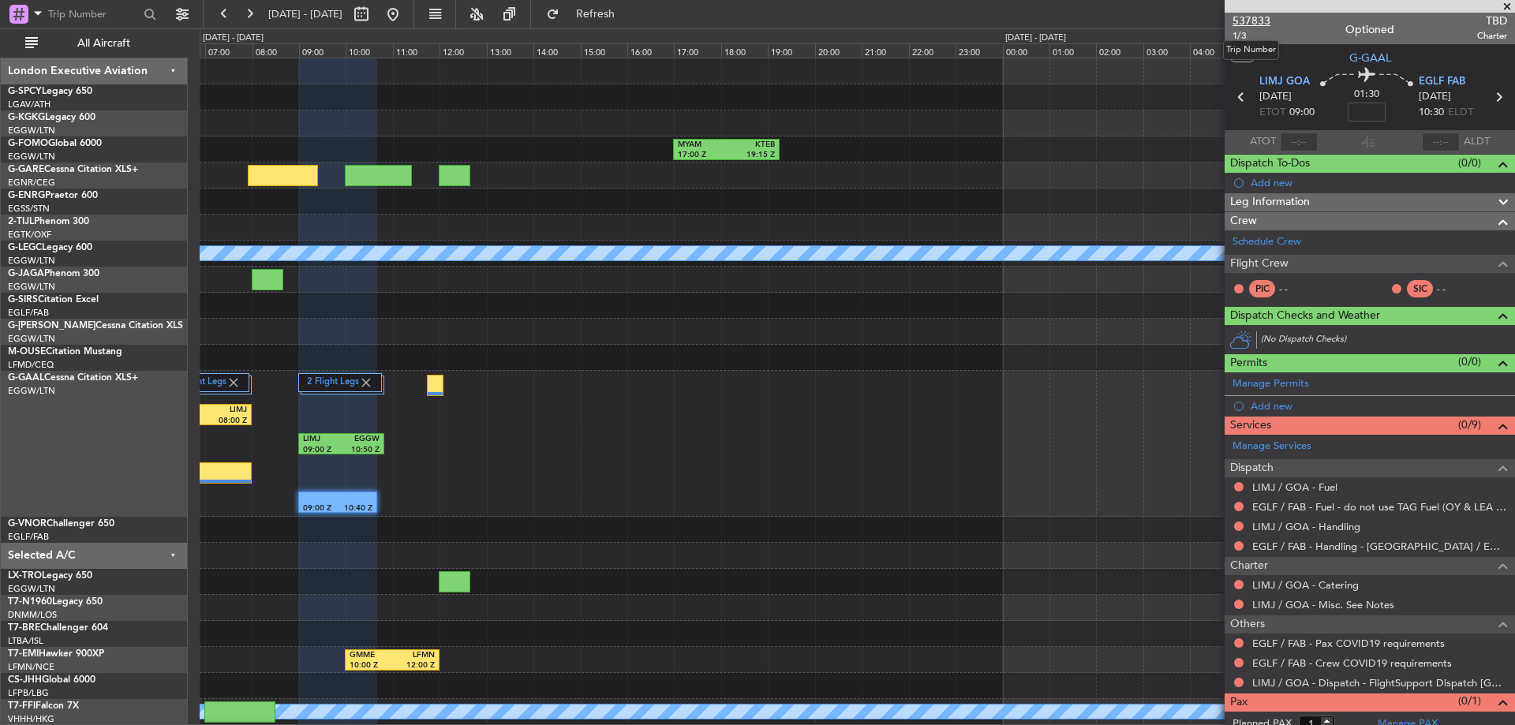
click at [1251, 24] on span "537833" at bounding box center [1251, 21] width 38 height 17
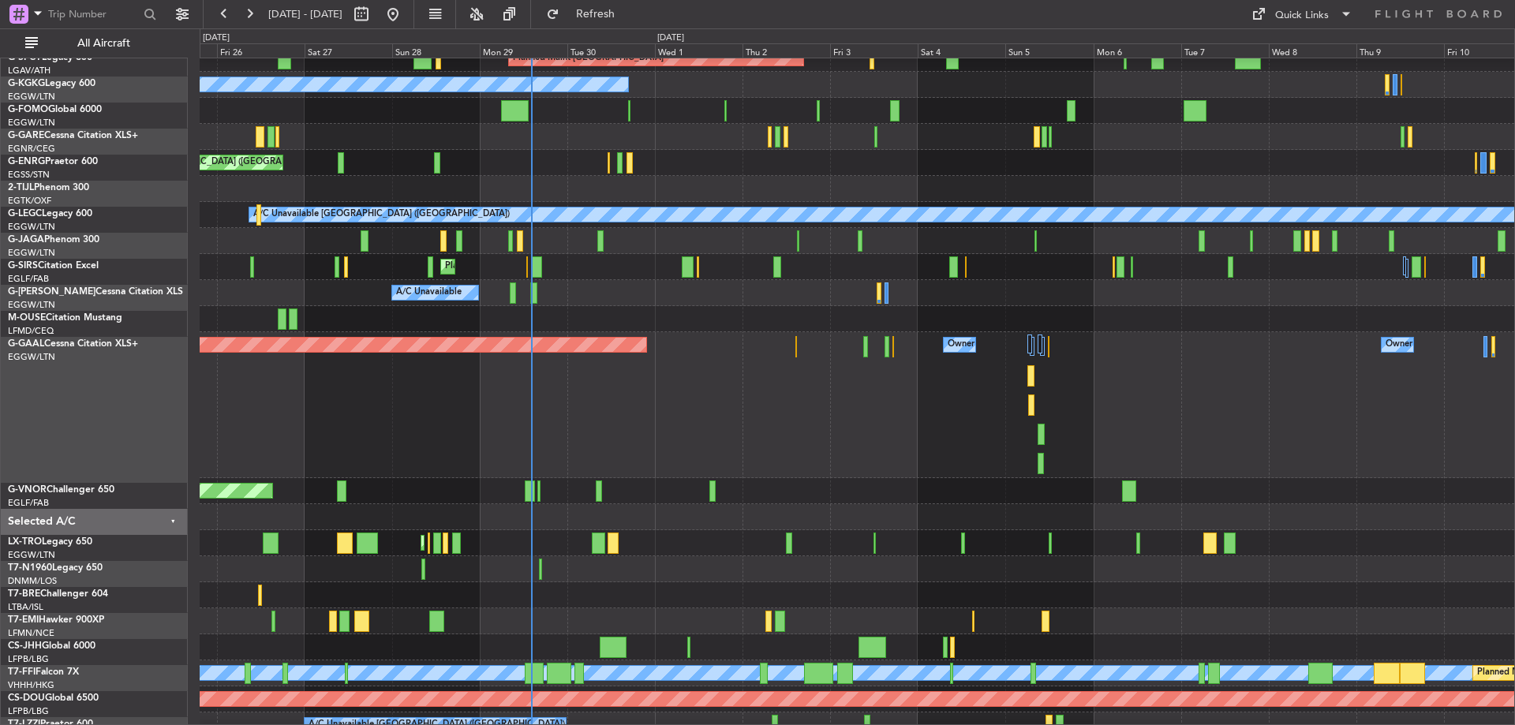
scroll to position [39, 0]
click at [828, 385] on div "Owner Owner Planned Maint Dusseldorf Owner Owner" at bounding box center [857, 405] width 1314 height 146
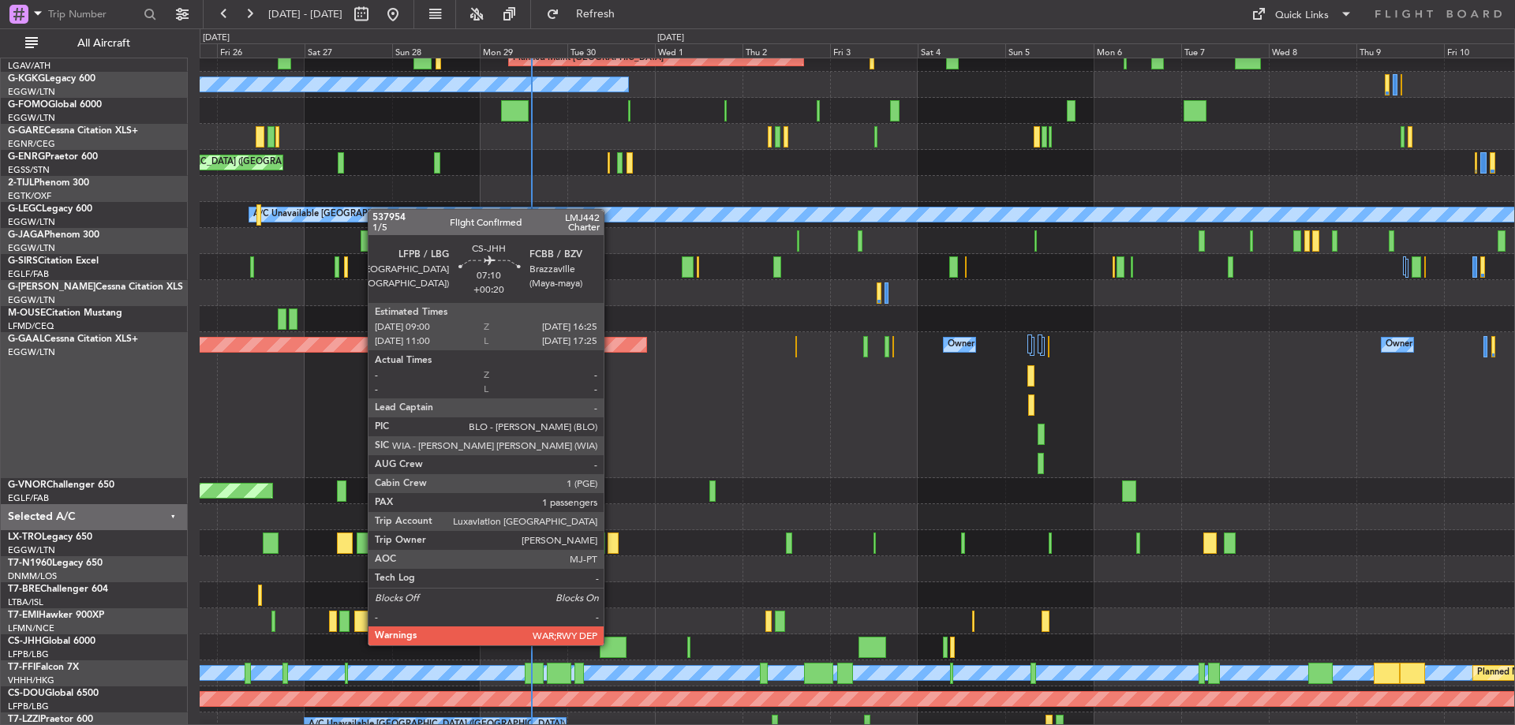
click at [611, 644] on div at bounding box center [614, 647] width 28 height 21
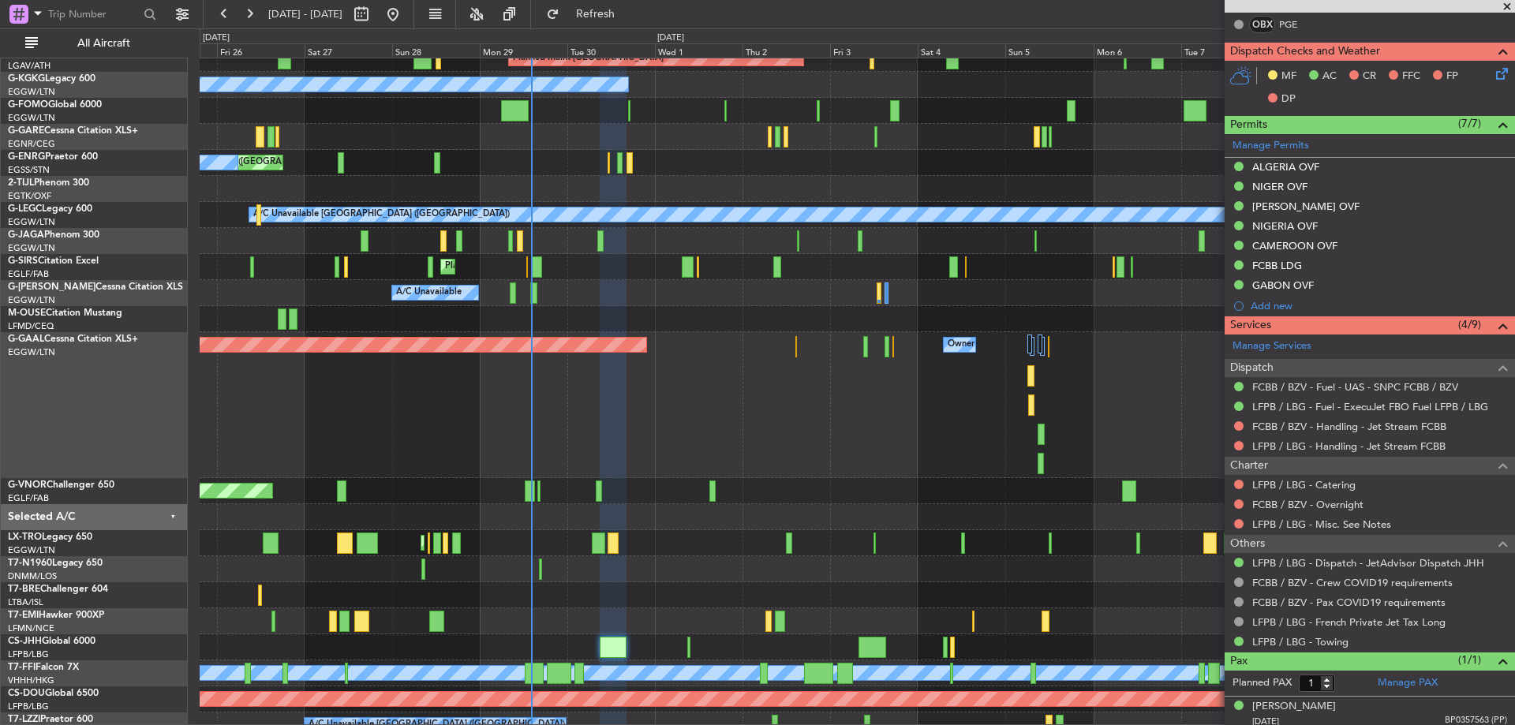
scroll to position [378, 0]
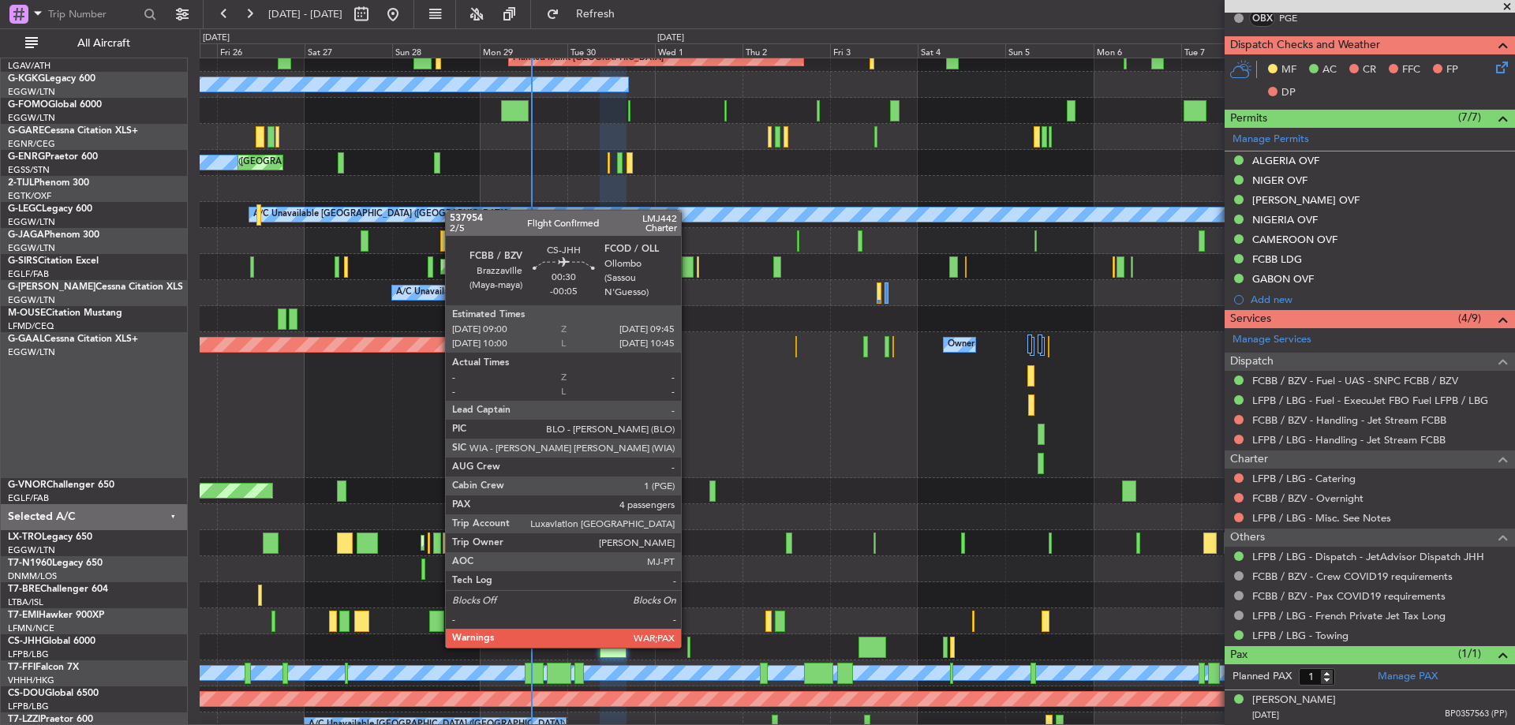
click at [688, 646] on div at bounding box center [688, 647] width 3 height 21
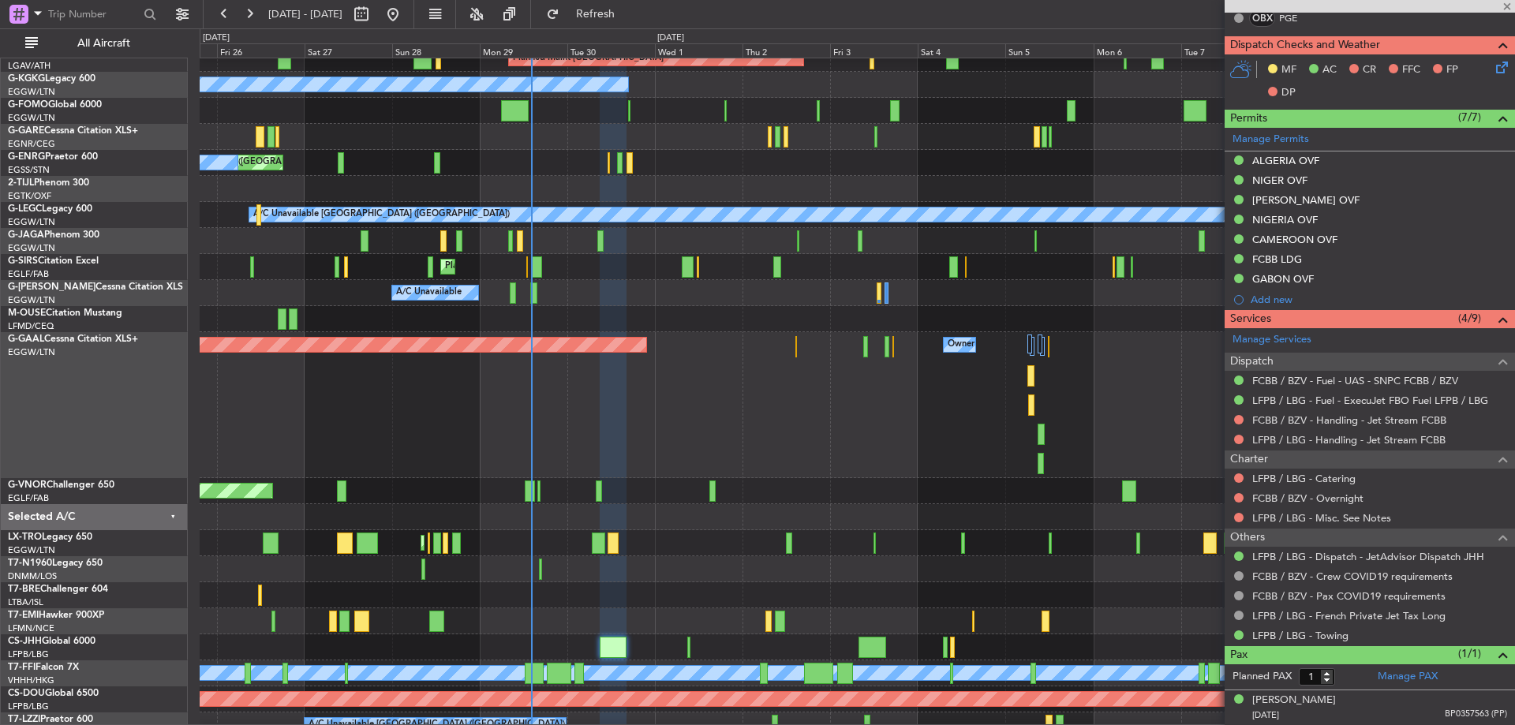
type input "-00:05"
type input "5"
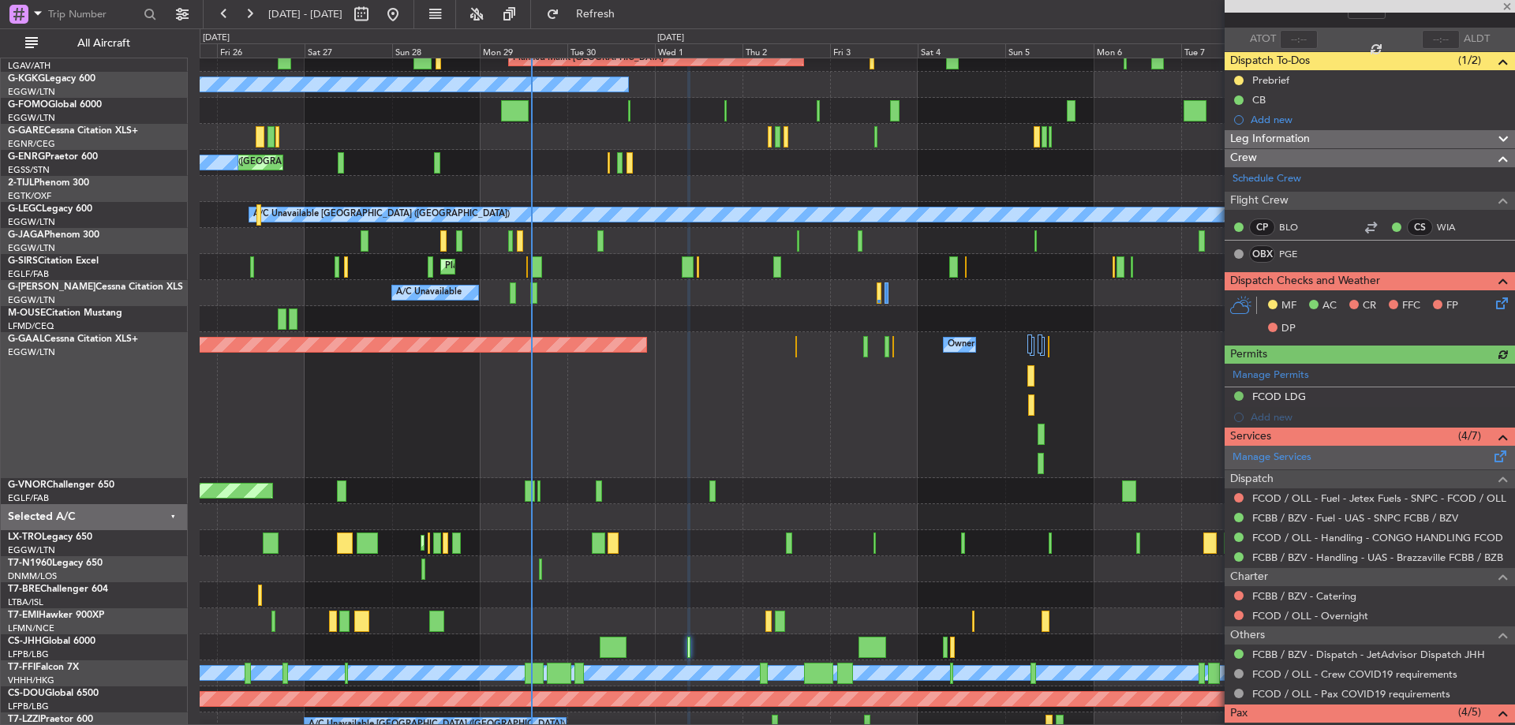
scroll to position [105, 0]
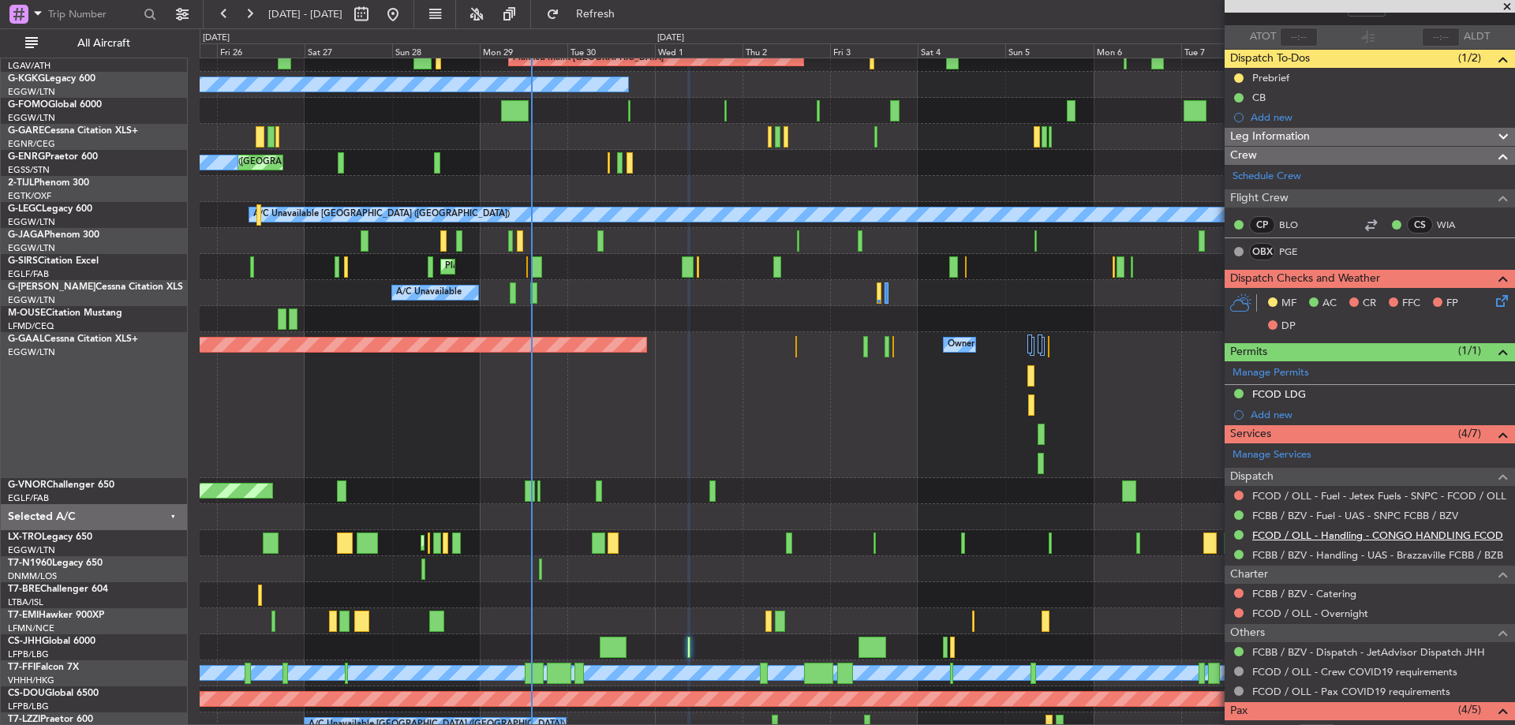
click at [1415, 534] on link "FCOD / OLL - Handling - CONGO HANDLING FCOD" at bounding box center [1377, 535] width 251 height 13
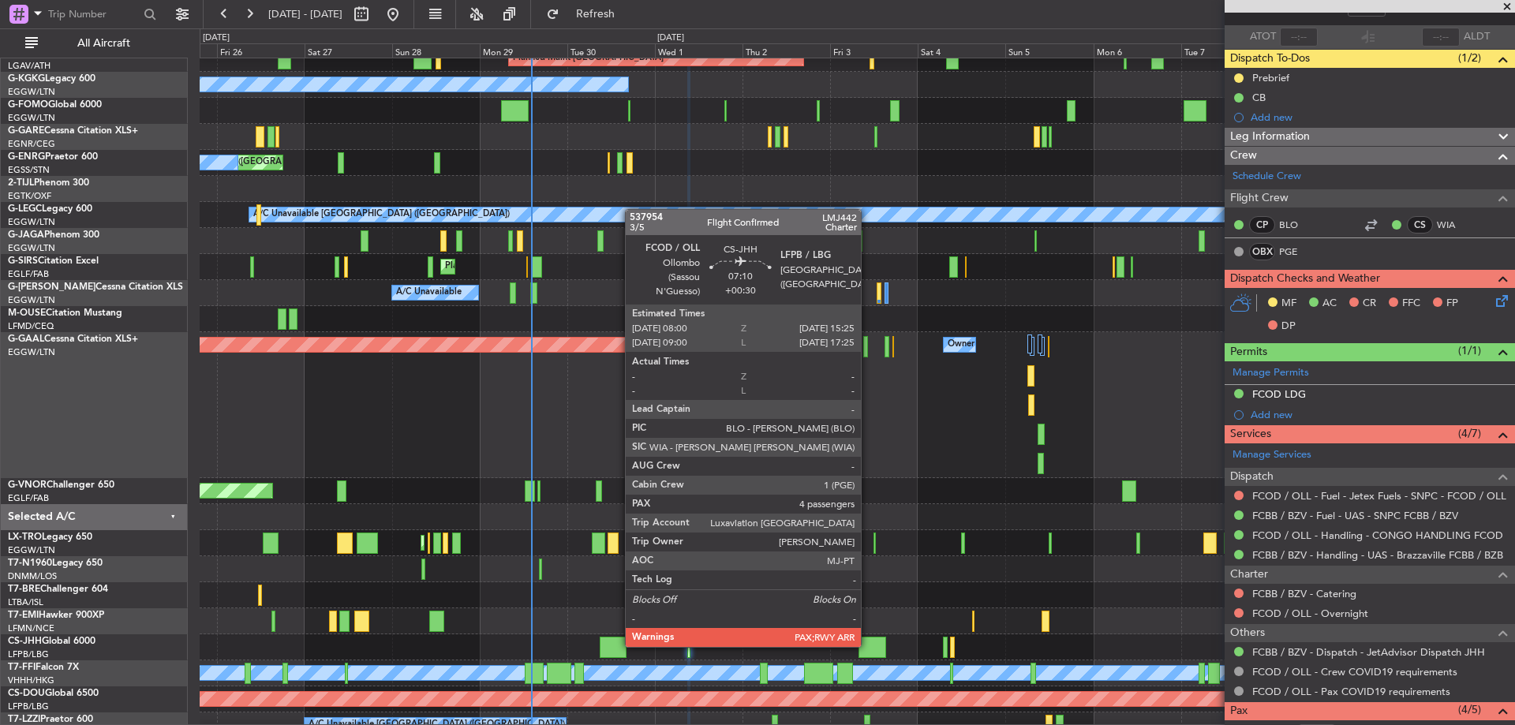
click at [868, 645] on div at bounding box center [872, 647] width 28 height 21
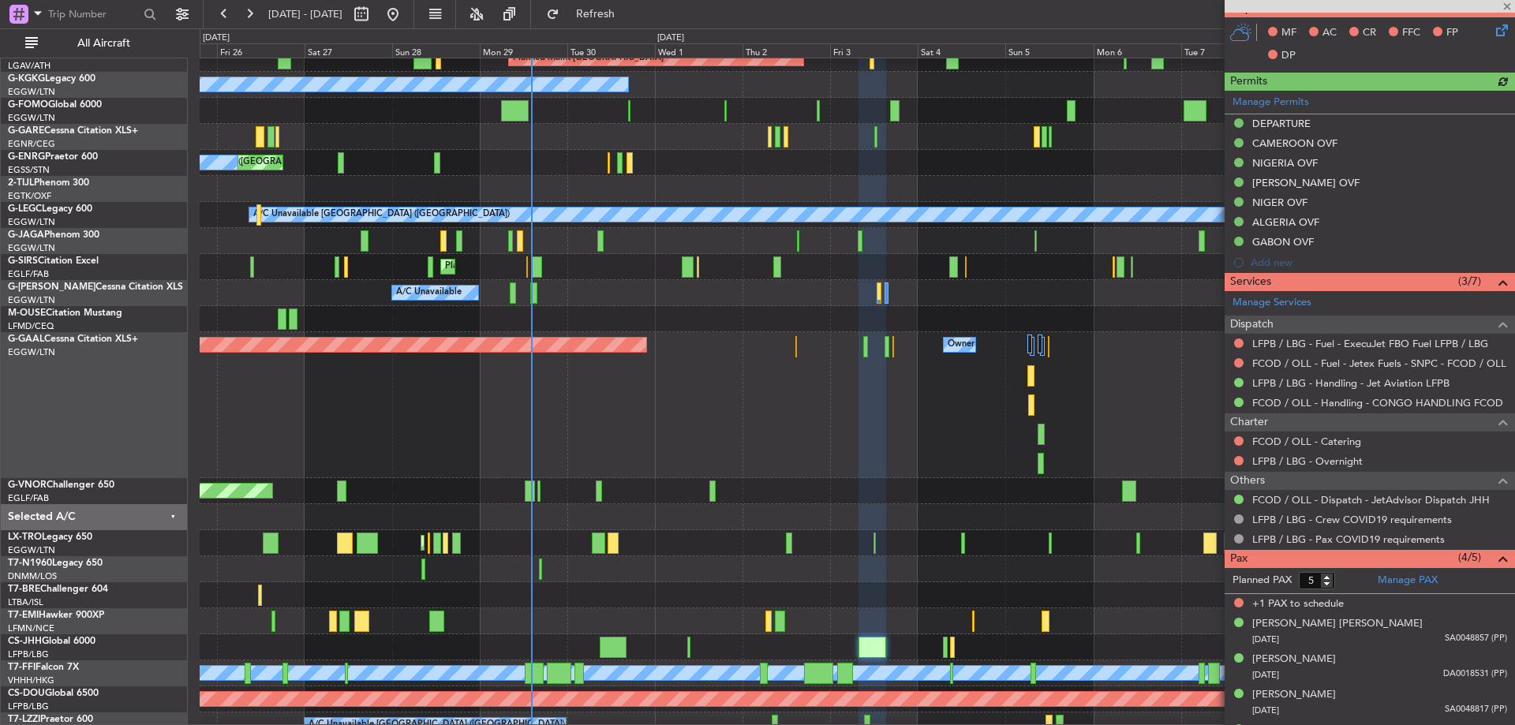
scroll to position [425, 0]
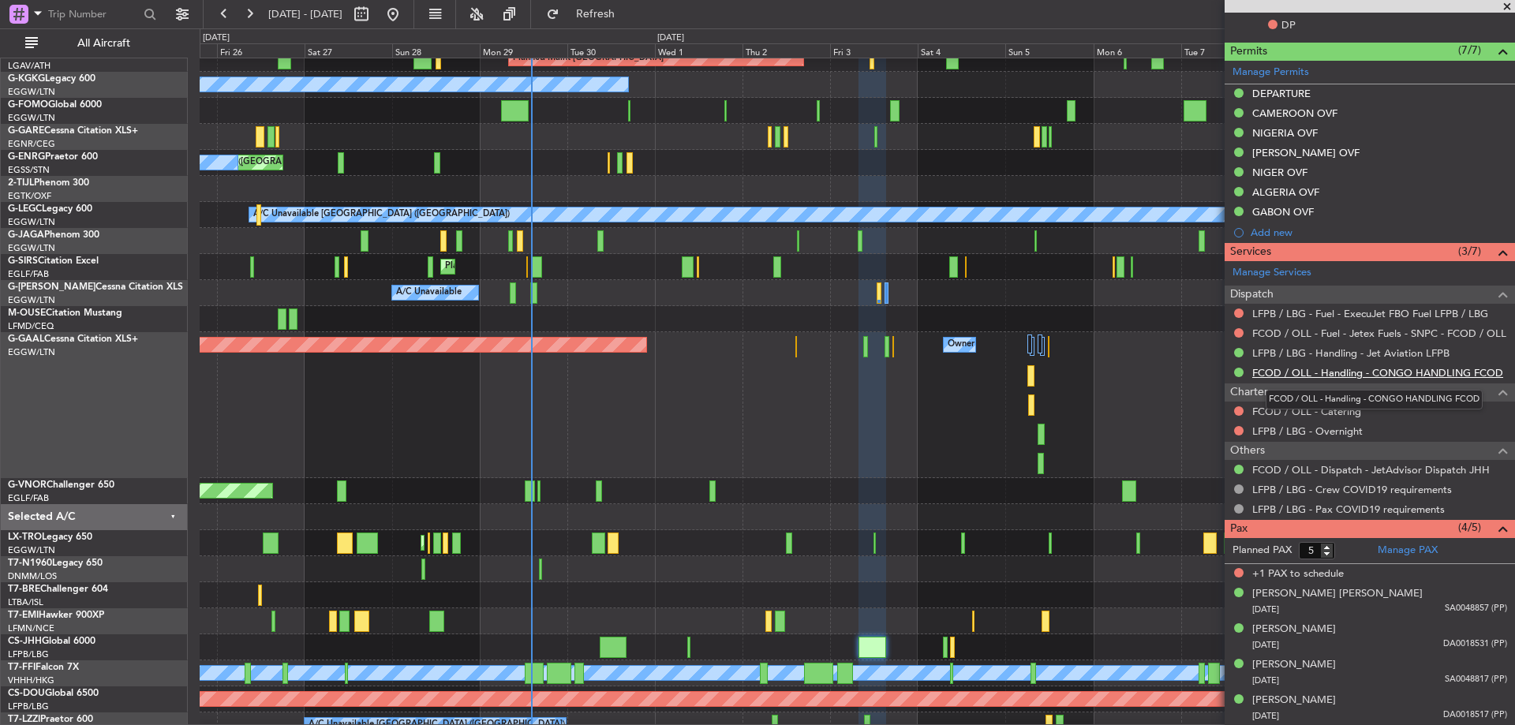
click at [1351, 374] on link "FCOD / OLL - Handling - CONGO HANDLING FCOD" at bounding box center [1377, 372] width 251 height 13
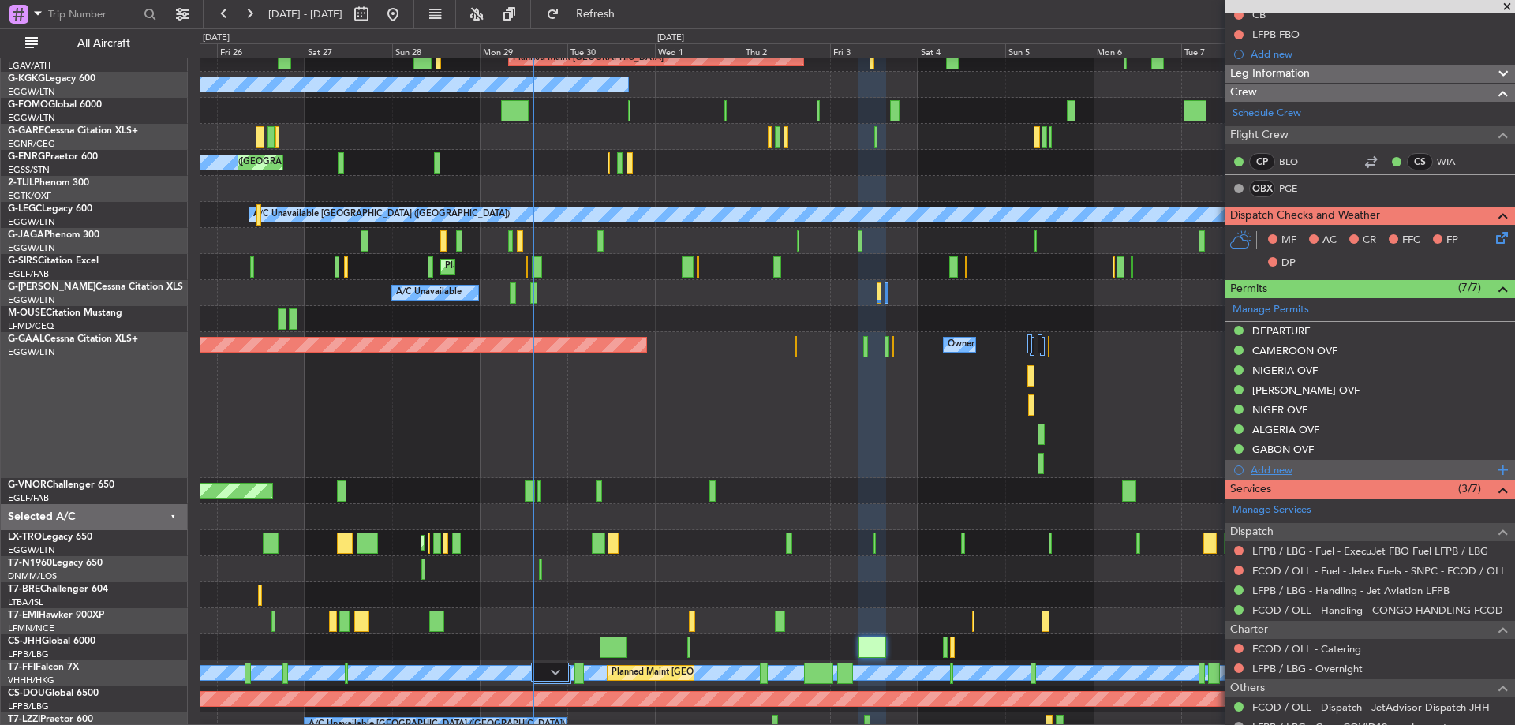
scroll to position [0, 0]
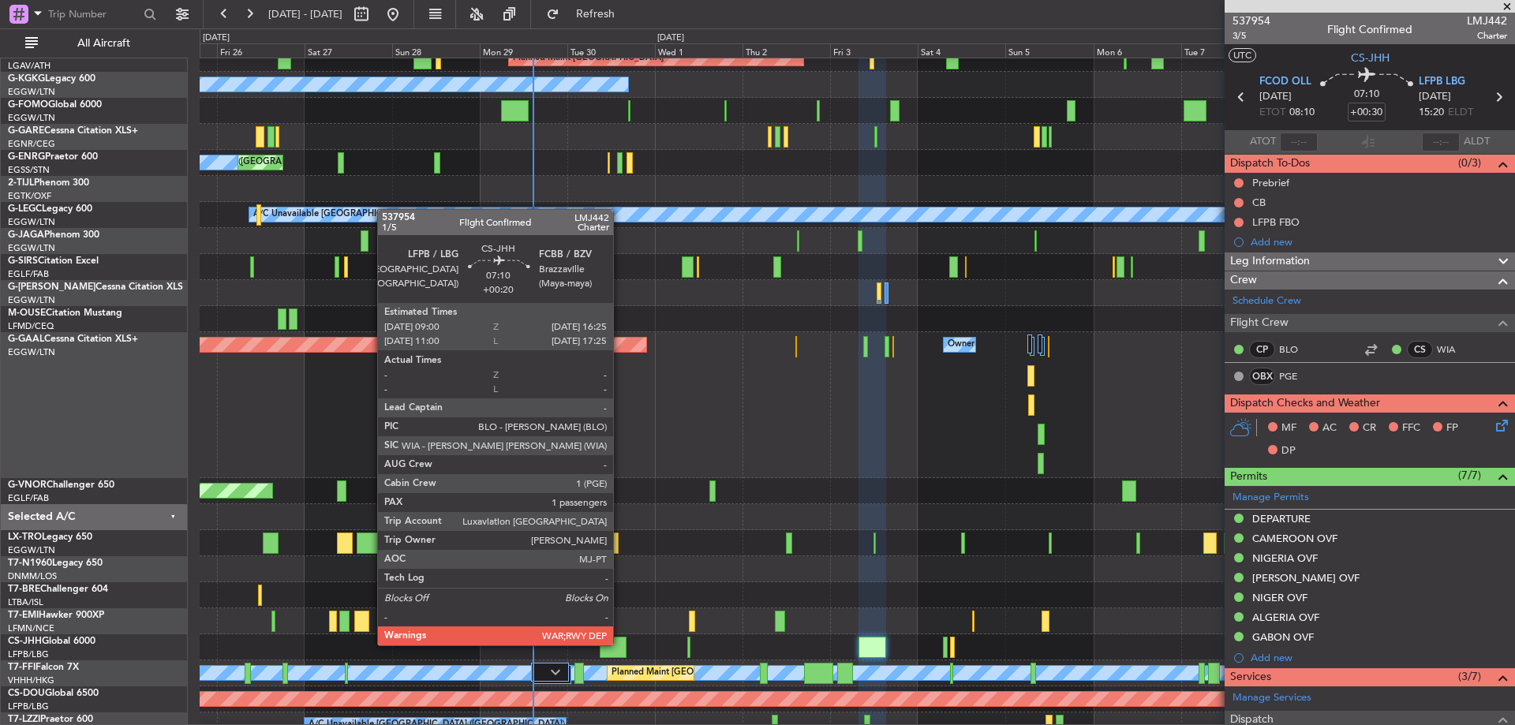
click at [620, 644] on div at bounding box center [614, 647] width 28 height 21
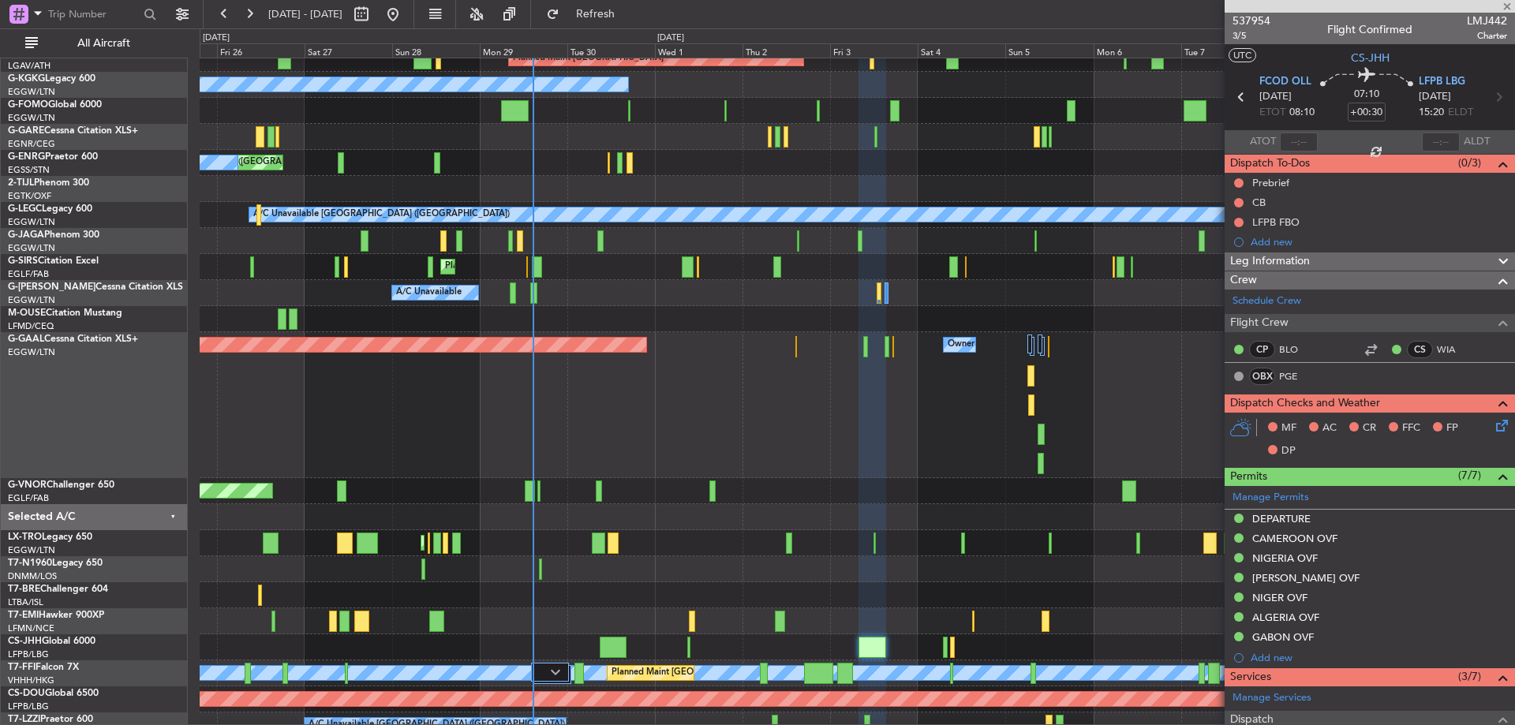
type input "+00:20"
type input "1"
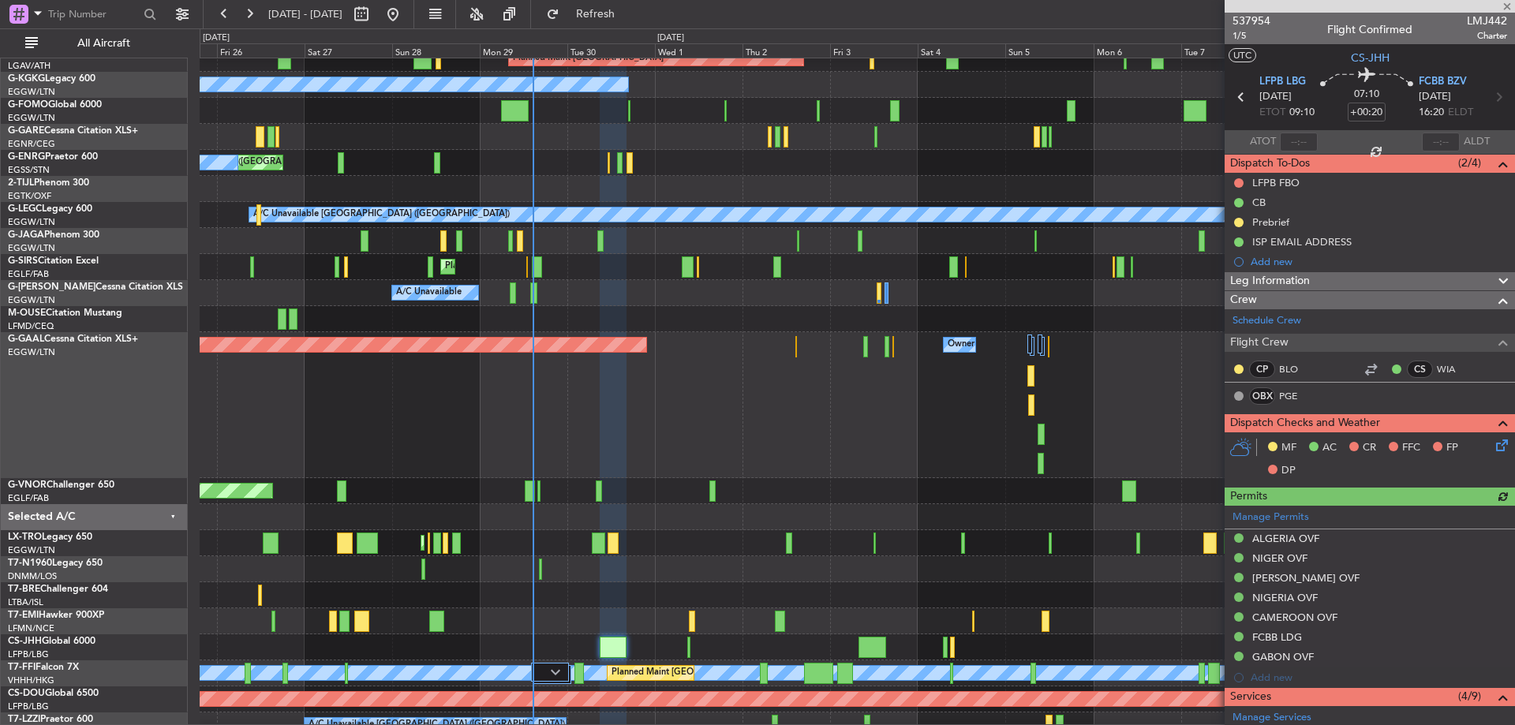
scroll to position [378, 0]
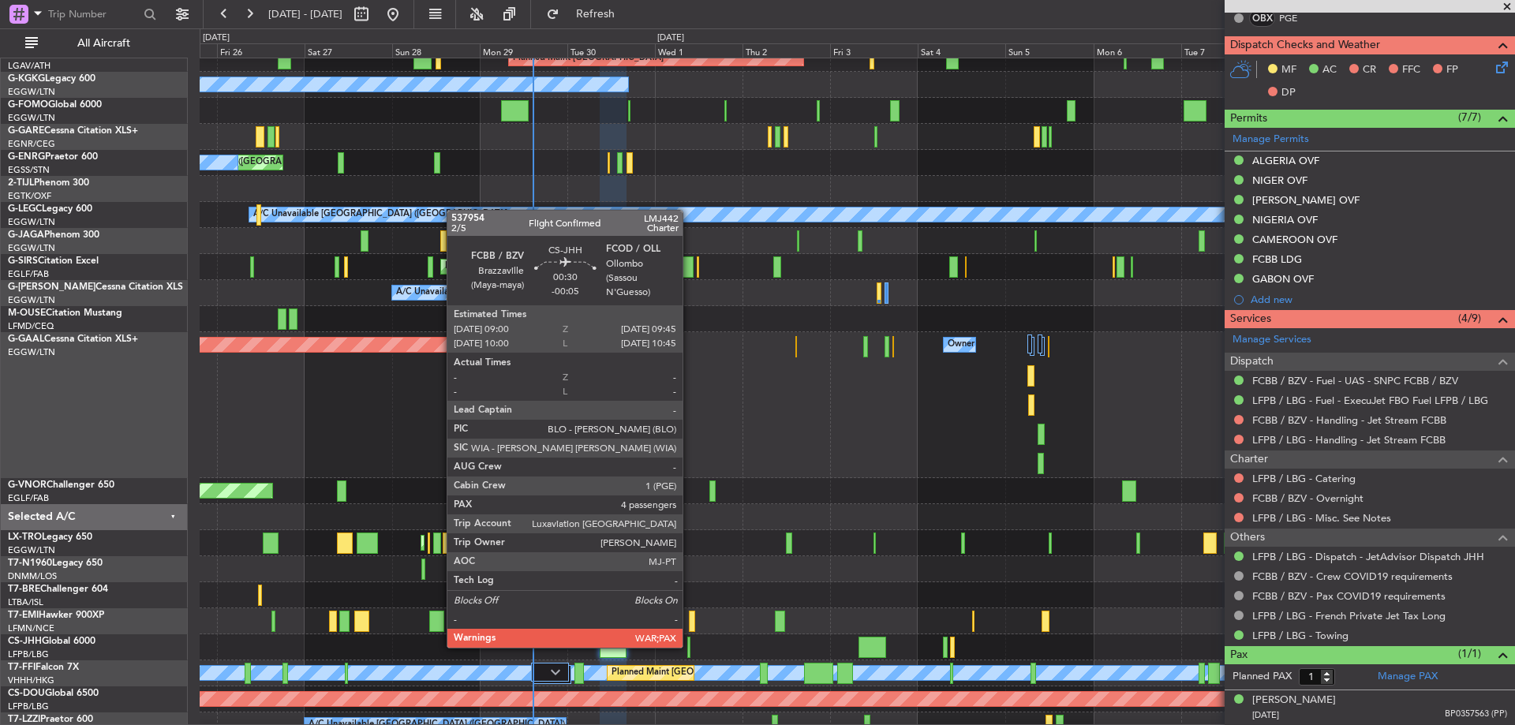
click at [690, 646] on div at bounding box center [688, 647] width 3 height 21
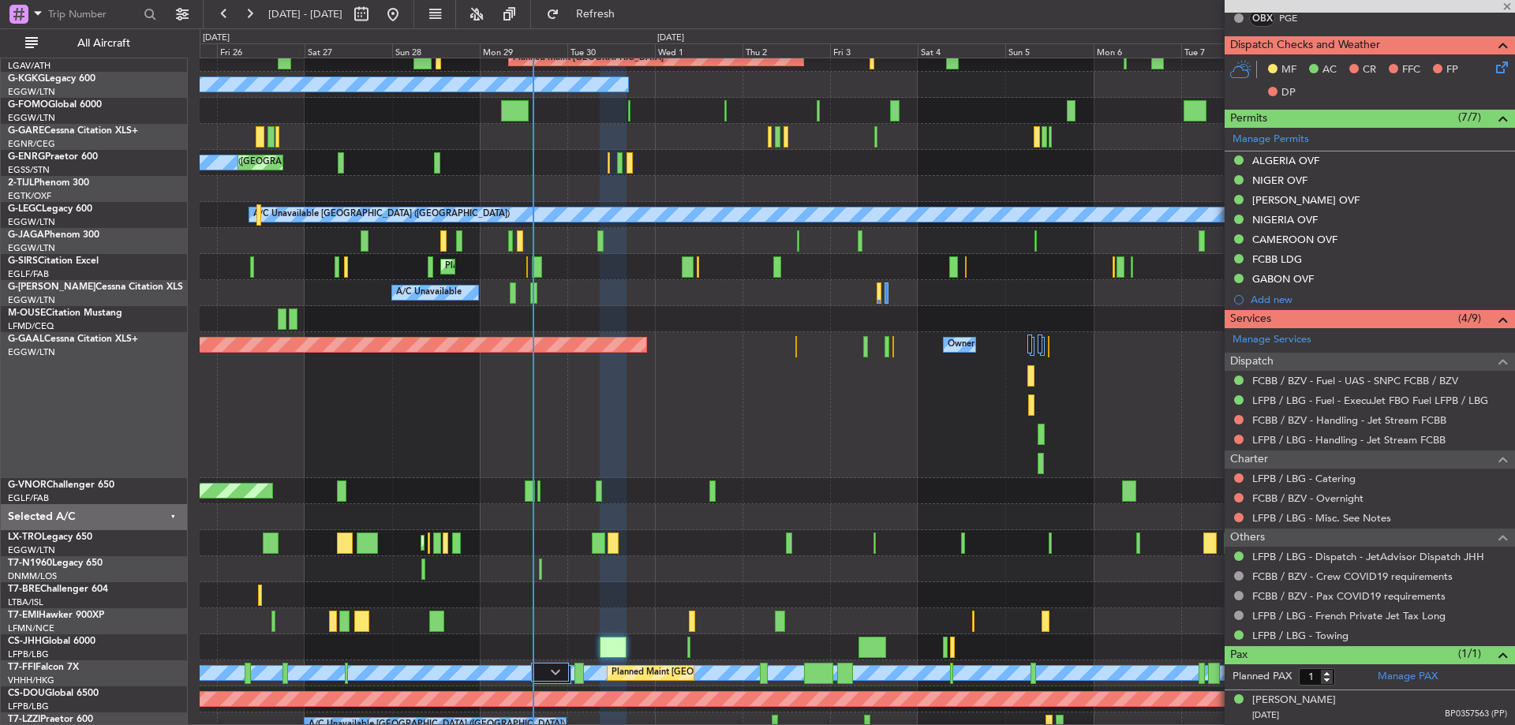
type input "-00:05"
type input "5"
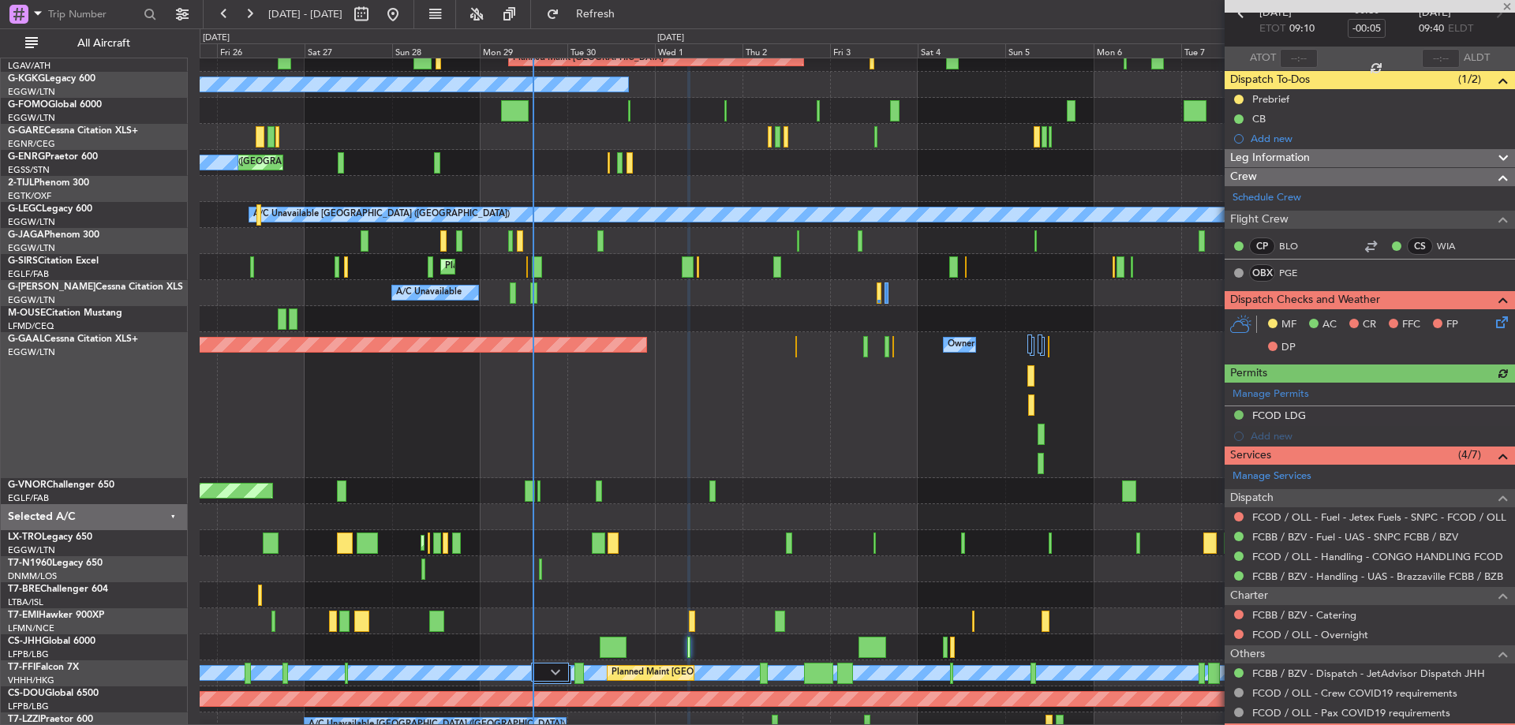
scroll to position [88, 0]
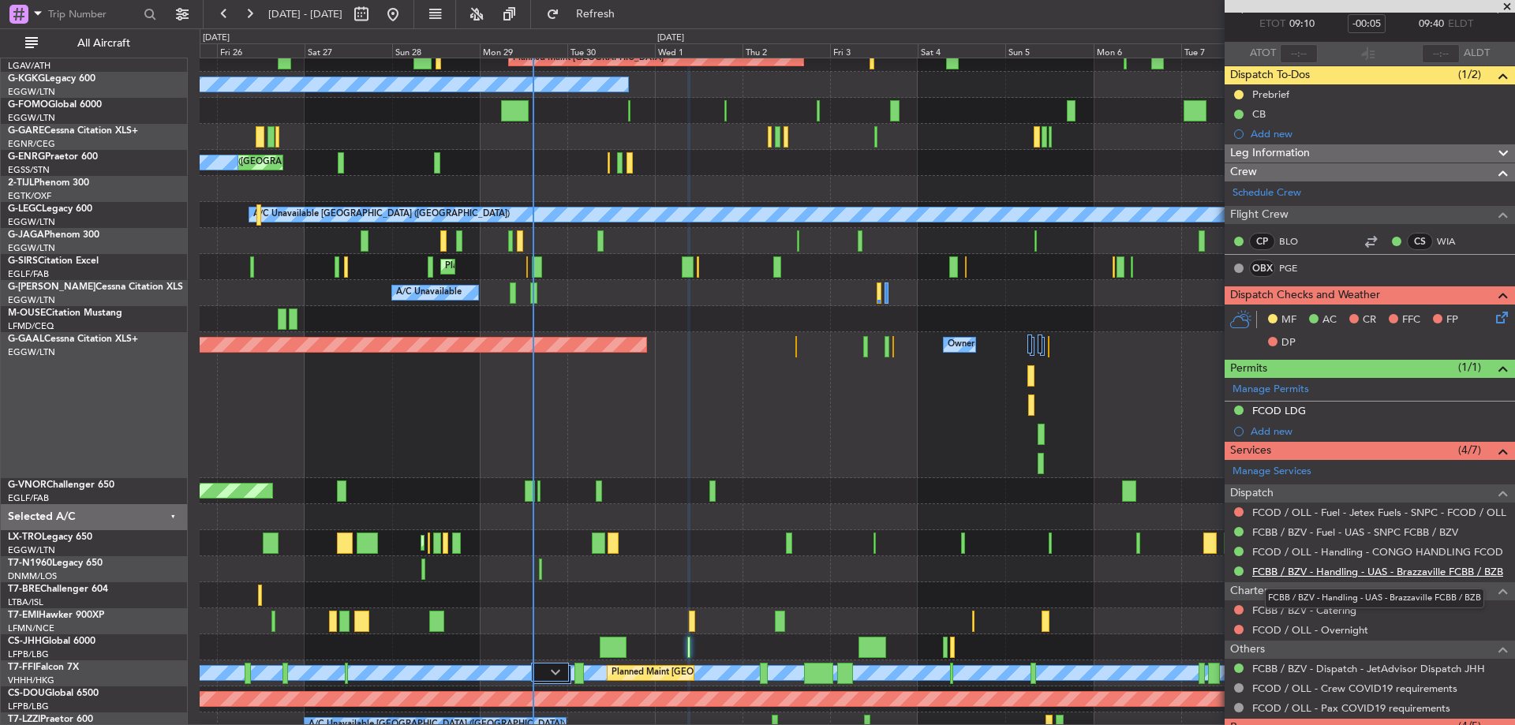
click at [1455, 571] on link "FCBB / BZV - Handling - UAS - Brazzaville FCBB / BZB" at bounding box center [1377, 571] width 251 height 13
click at [1446, 531] on link "FCBB / BZV - Fuel - UAS - SNPC FCBB / BZV" at bounding box center [1355, 531] width 206 height 13
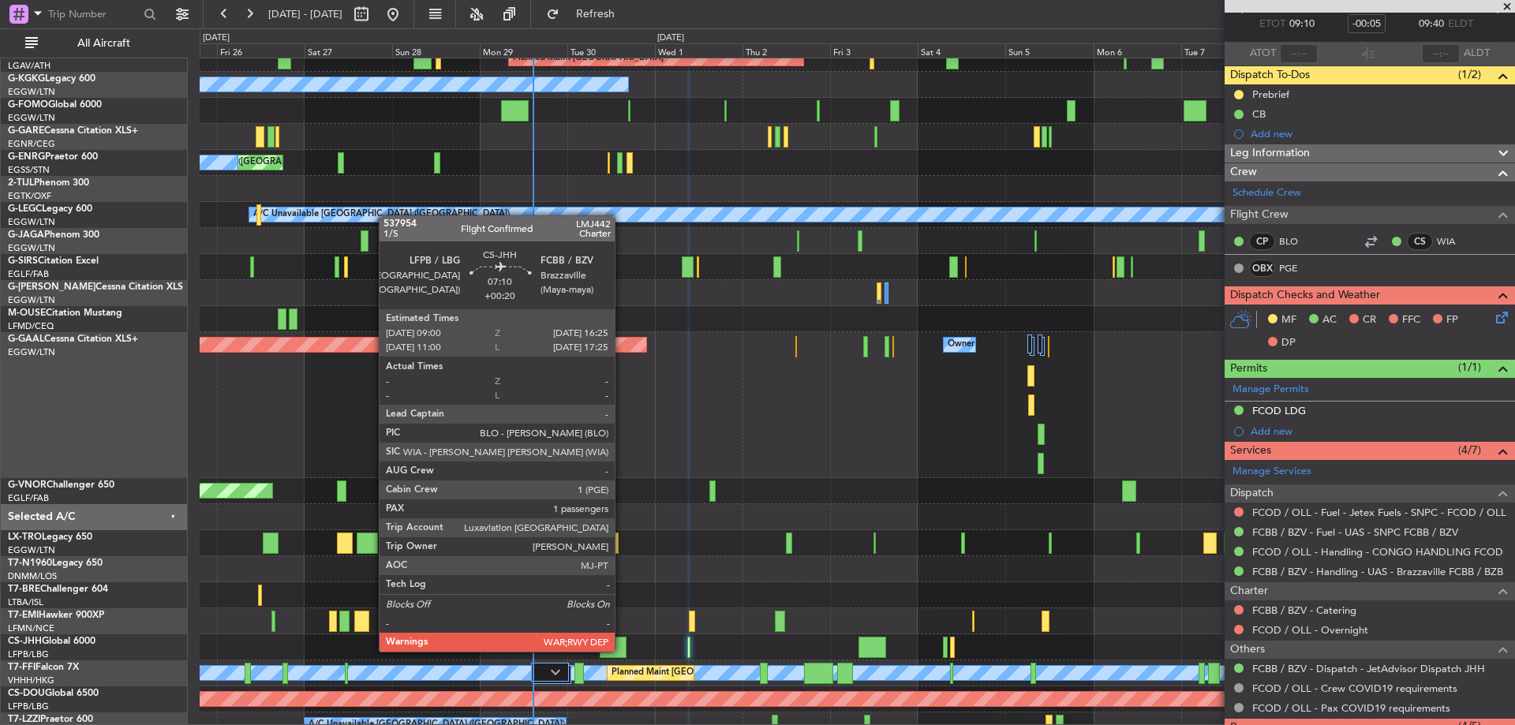
click at [622, 650] on div at bounding box center [614, 647] width 28 height 21
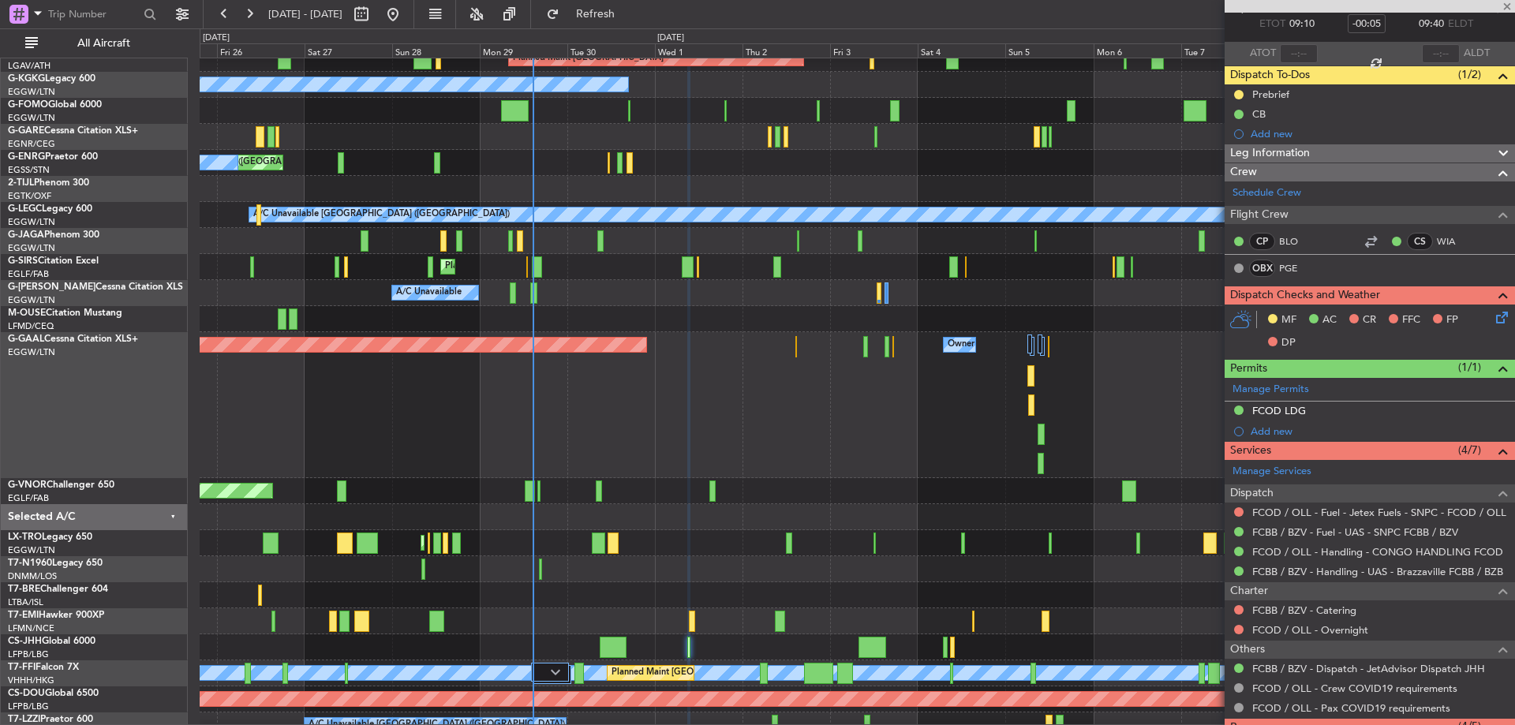
type input "+00:20"
type input "1"
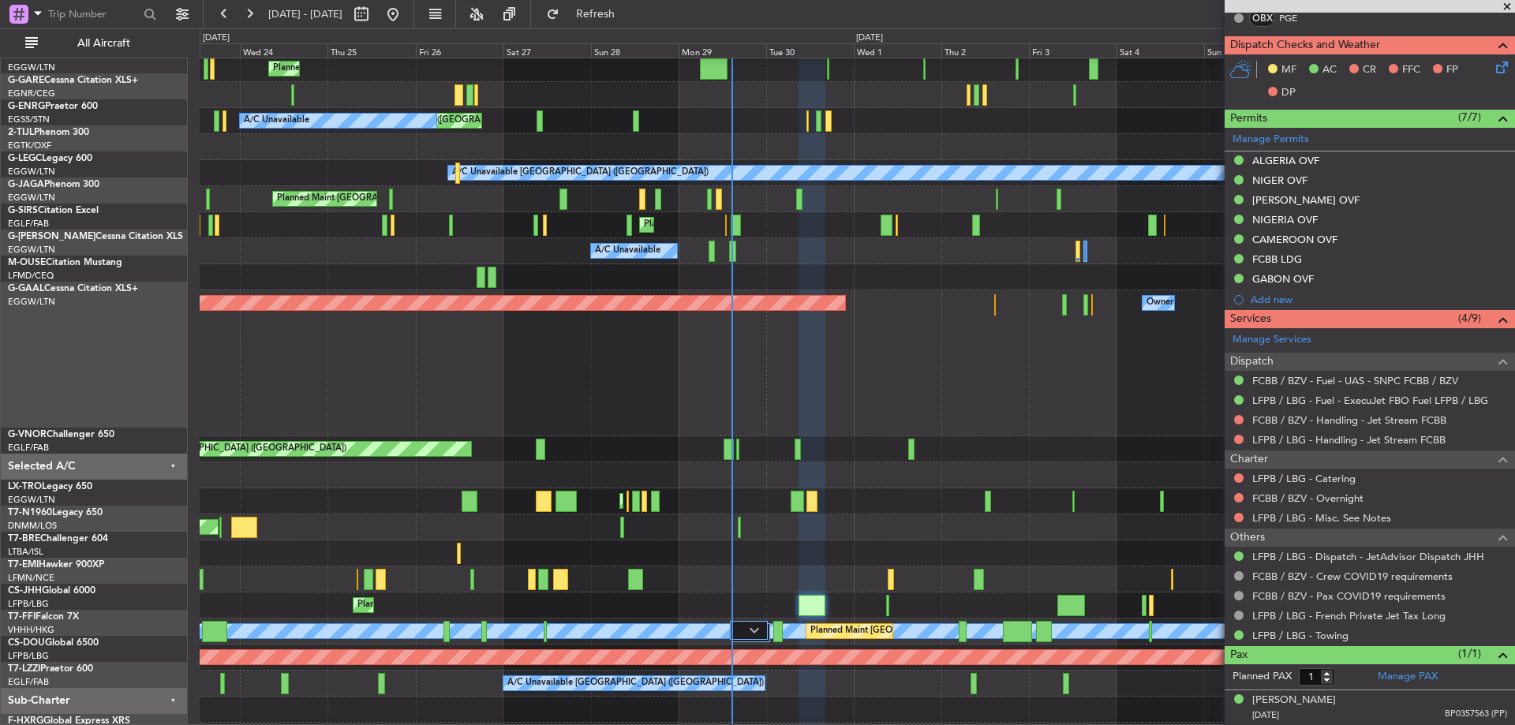
scroll to position [80, 0]
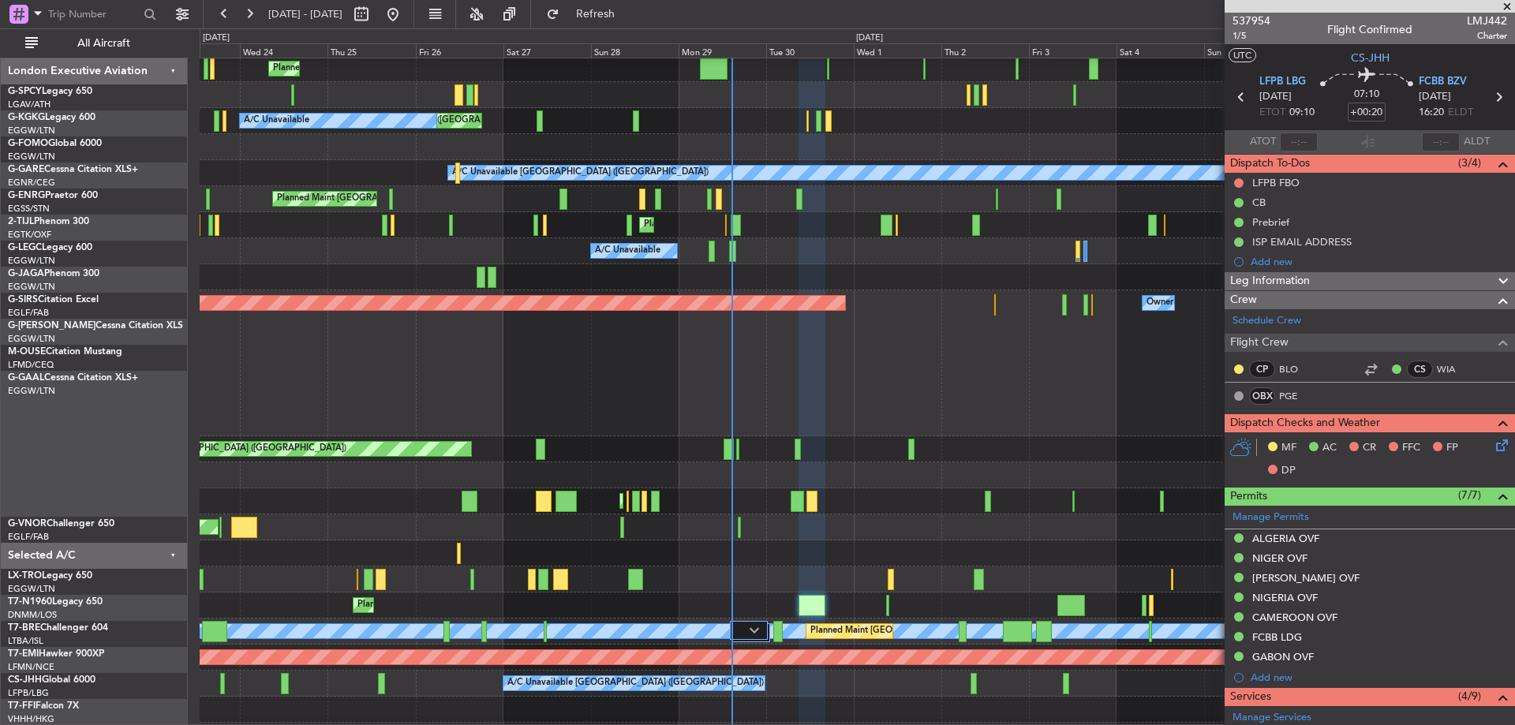
scroll to position [378, 0]
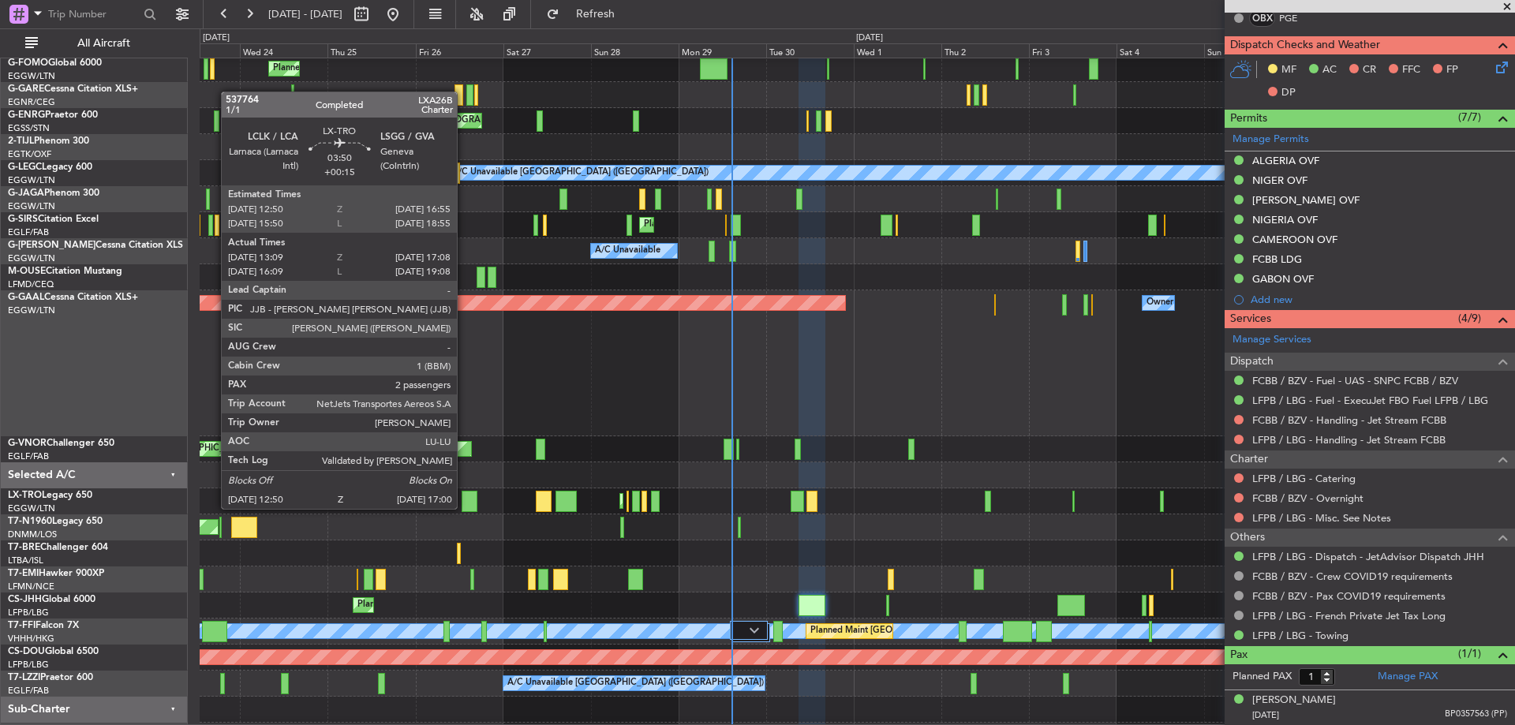
click at [464, 507] on div at bounding box center [470, 501] width 16 height 21
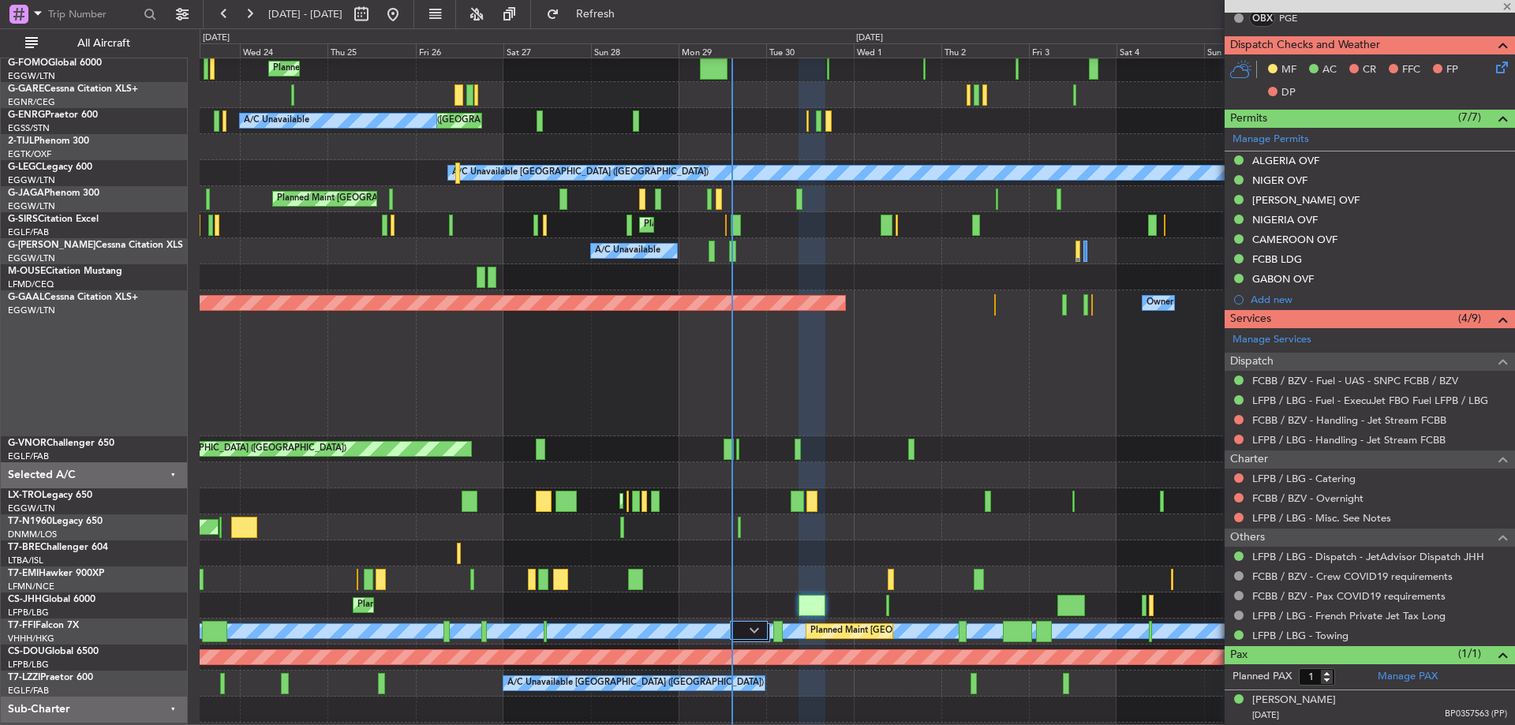
type input "+00:15"
type input "13:09"
type input "16:53"
type input "2"
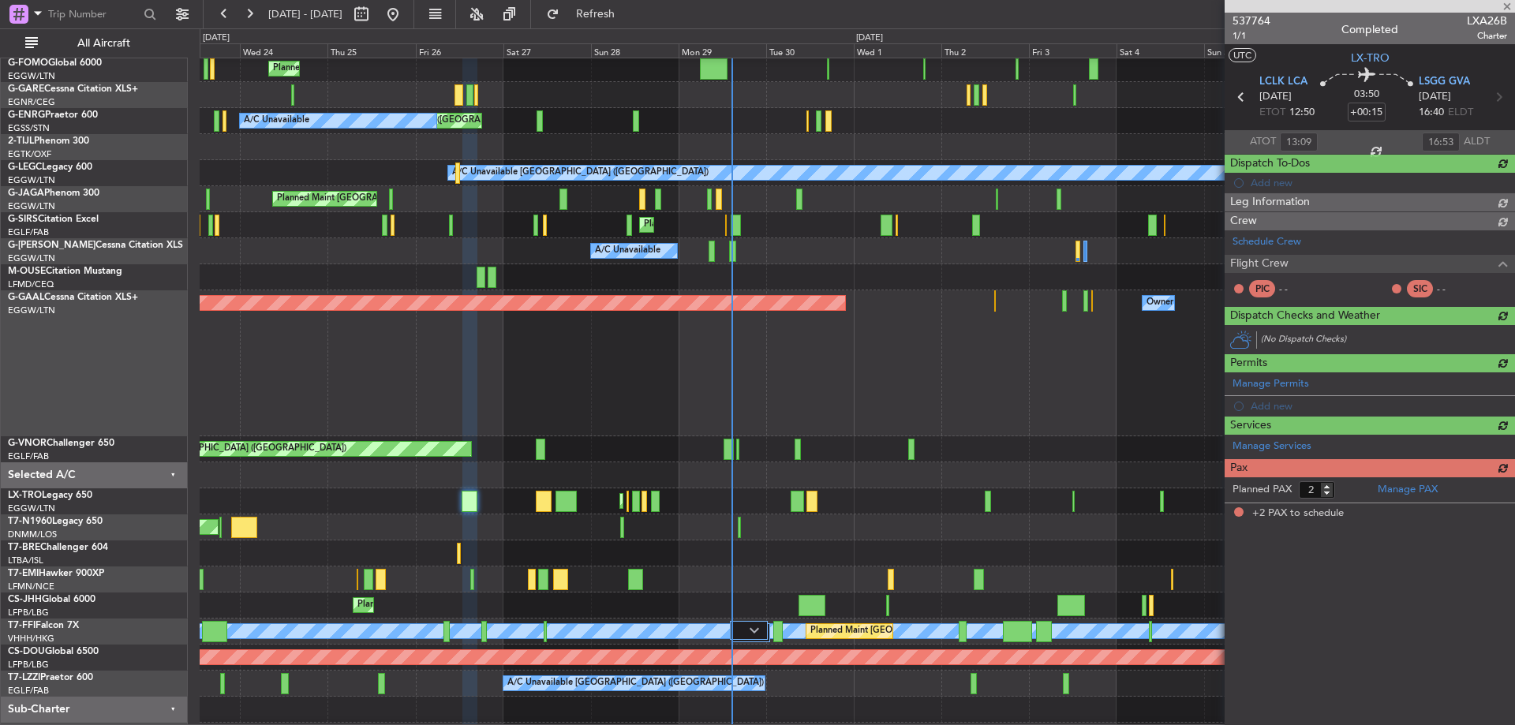
scroll to position [45, 0]
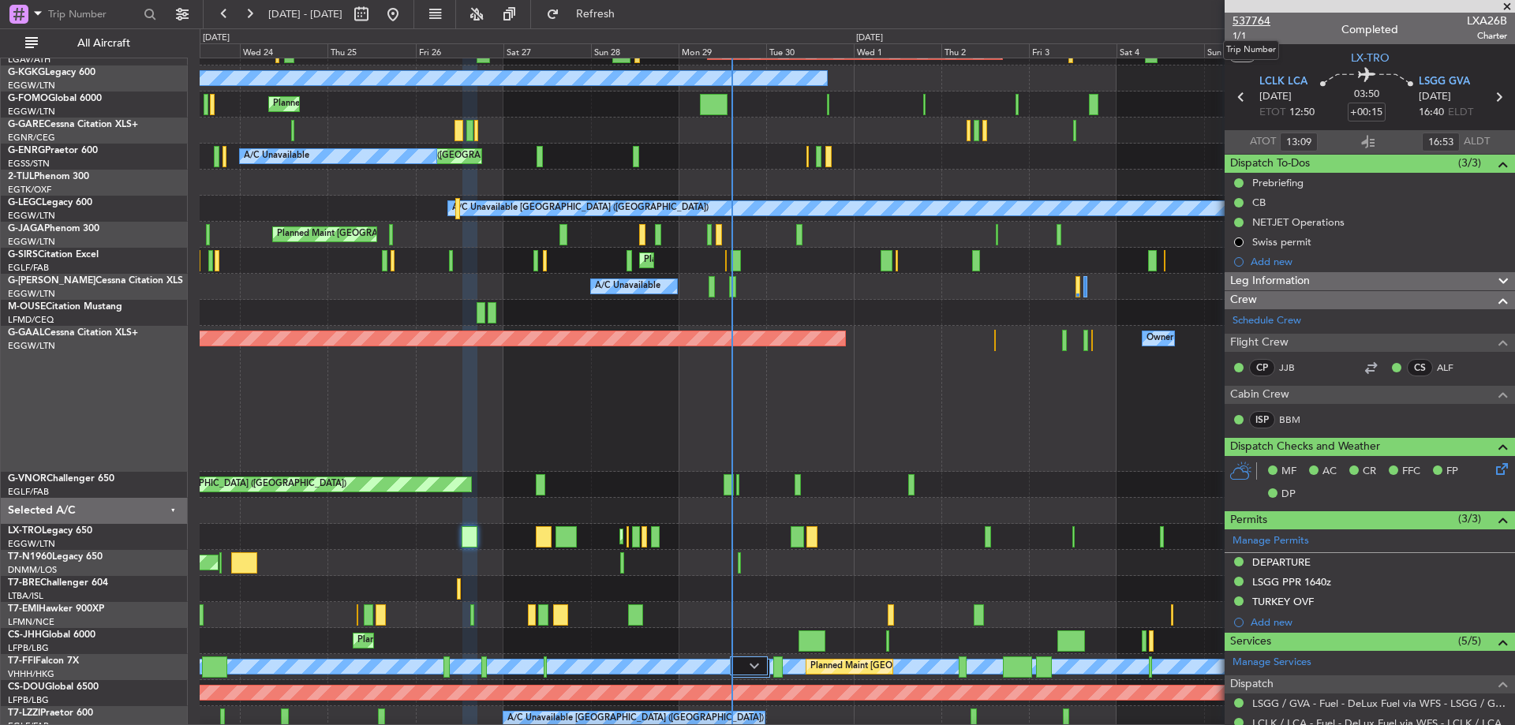
click at [1257, 20] on span "537764" at bounding box center [1251, 21] width 38 height 17
click at [634, 3] on button "Refresh" at bounding box center [586, 14] width 95 height 25
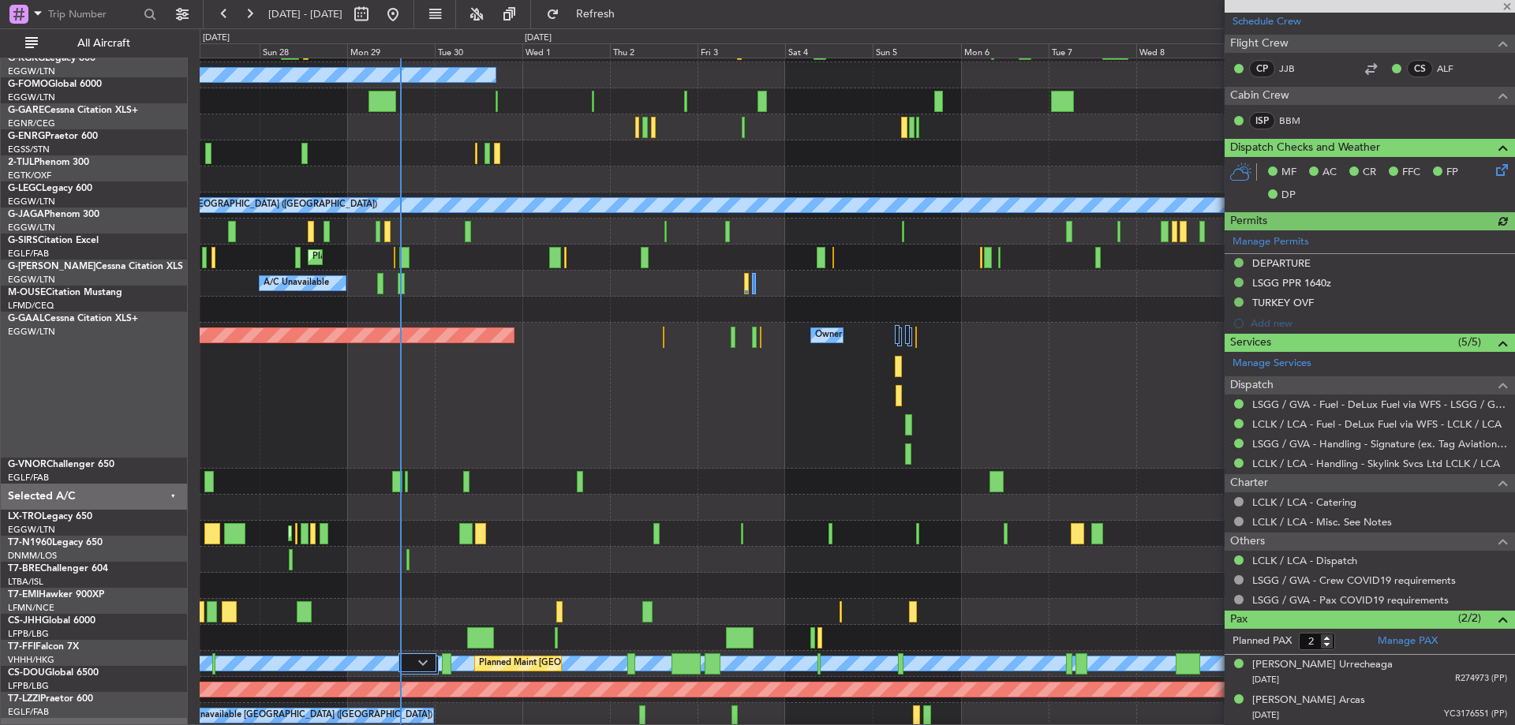
scroll to position [41, 0]
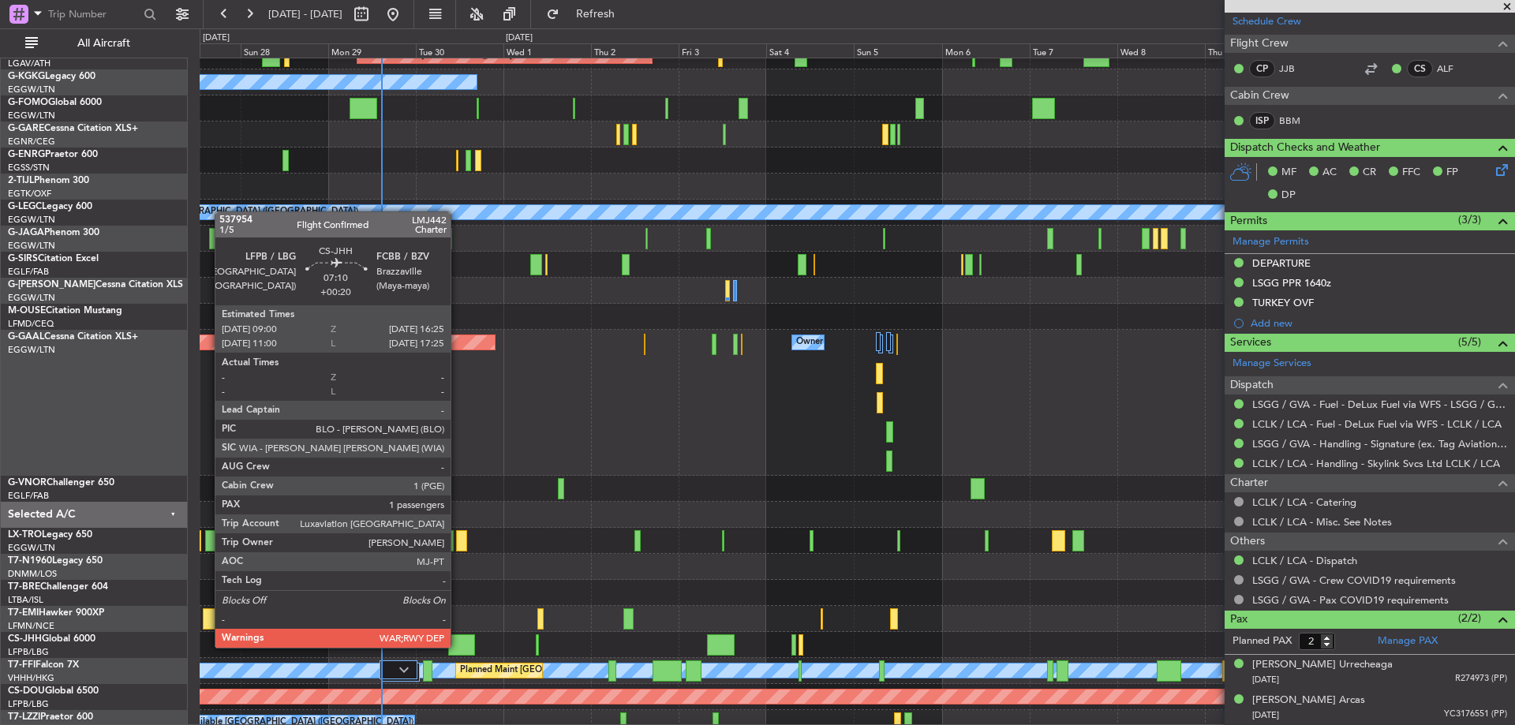
click at [458, 646] on div at bounding box center [462, 644] width 28 height 21
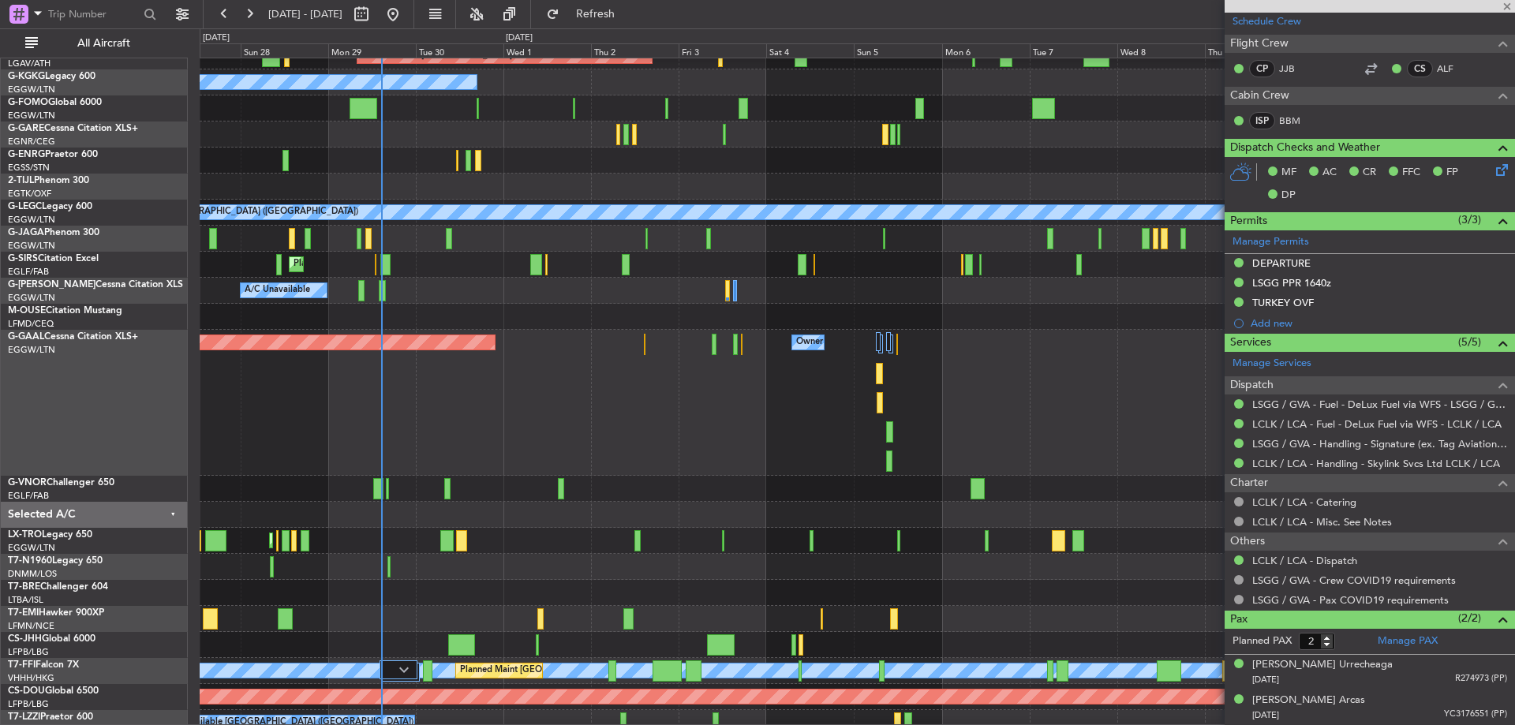
type input "+00:20"
type input "1"
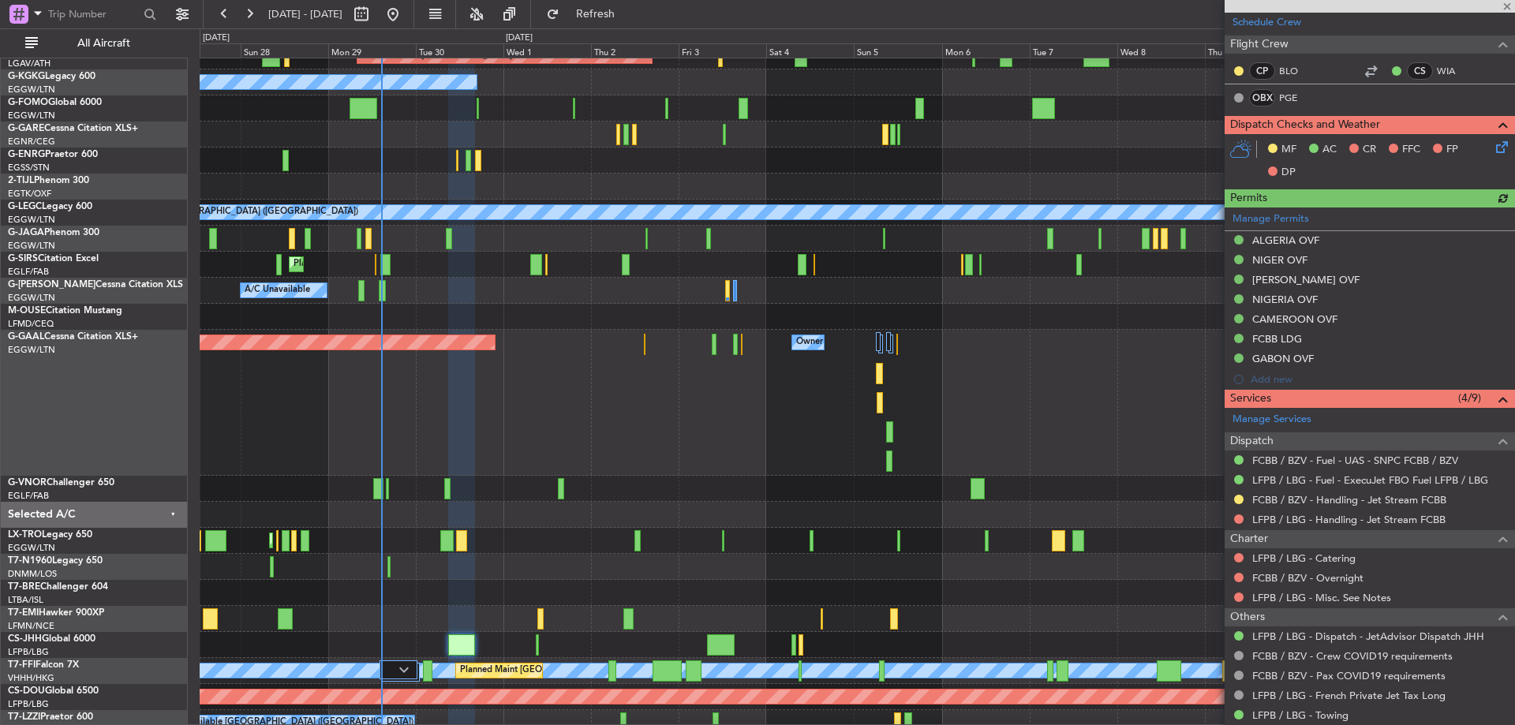
scroll to position [320, 0]
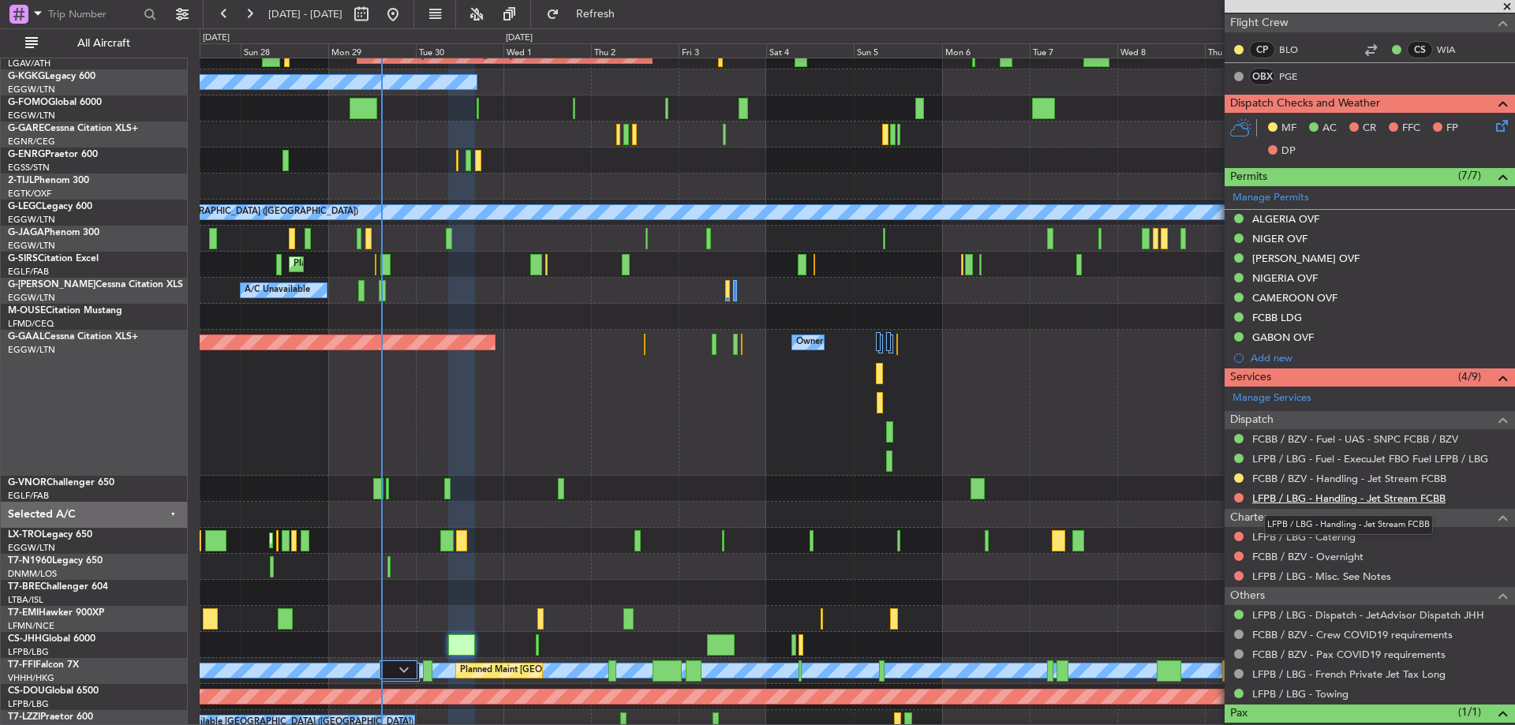
click at [1419, 494] on link "LFPB / LBG - Handling - Jet Stream FCBB" at bounding box center [1348, 498] width 193 height 13
click at [1435, 497] on link "LFPB / LBG - Handling - Jet Stream FCBB" at bounding box center [1348, 498] width 193 height 13
